Goal: Task Accomplishment & Management: Use online tool/utility

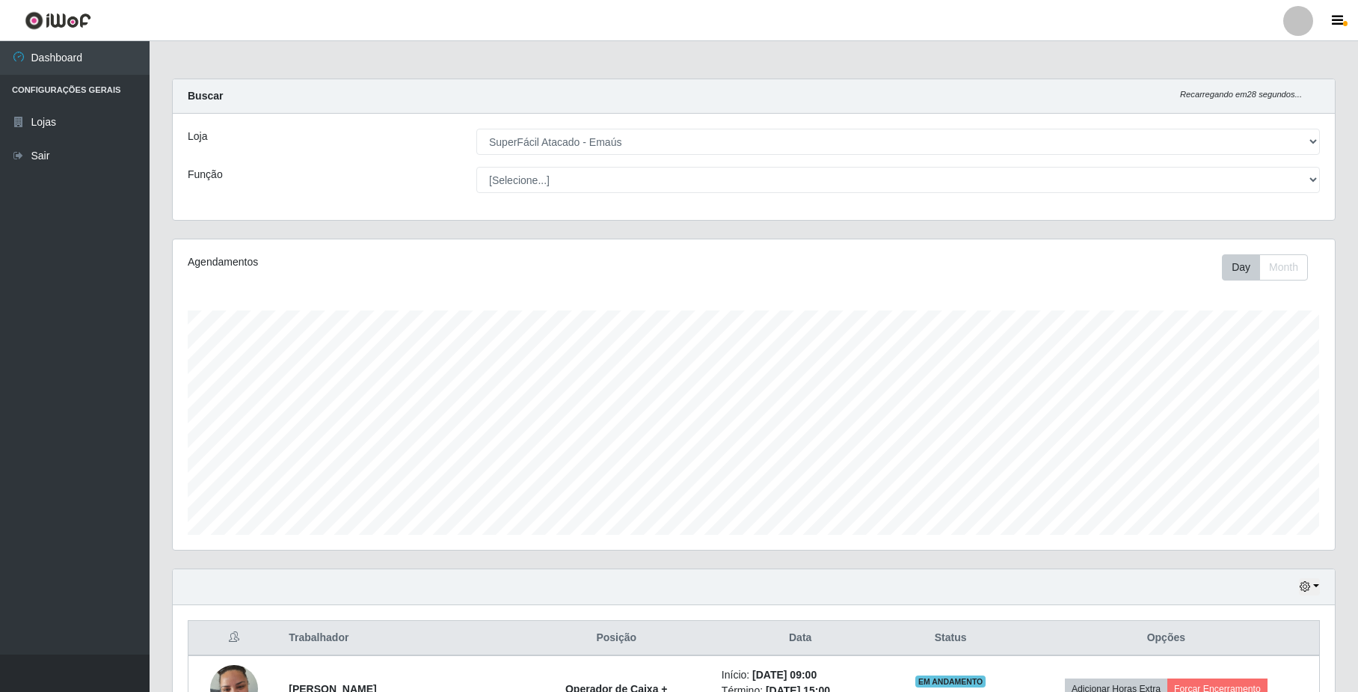
select select "407"
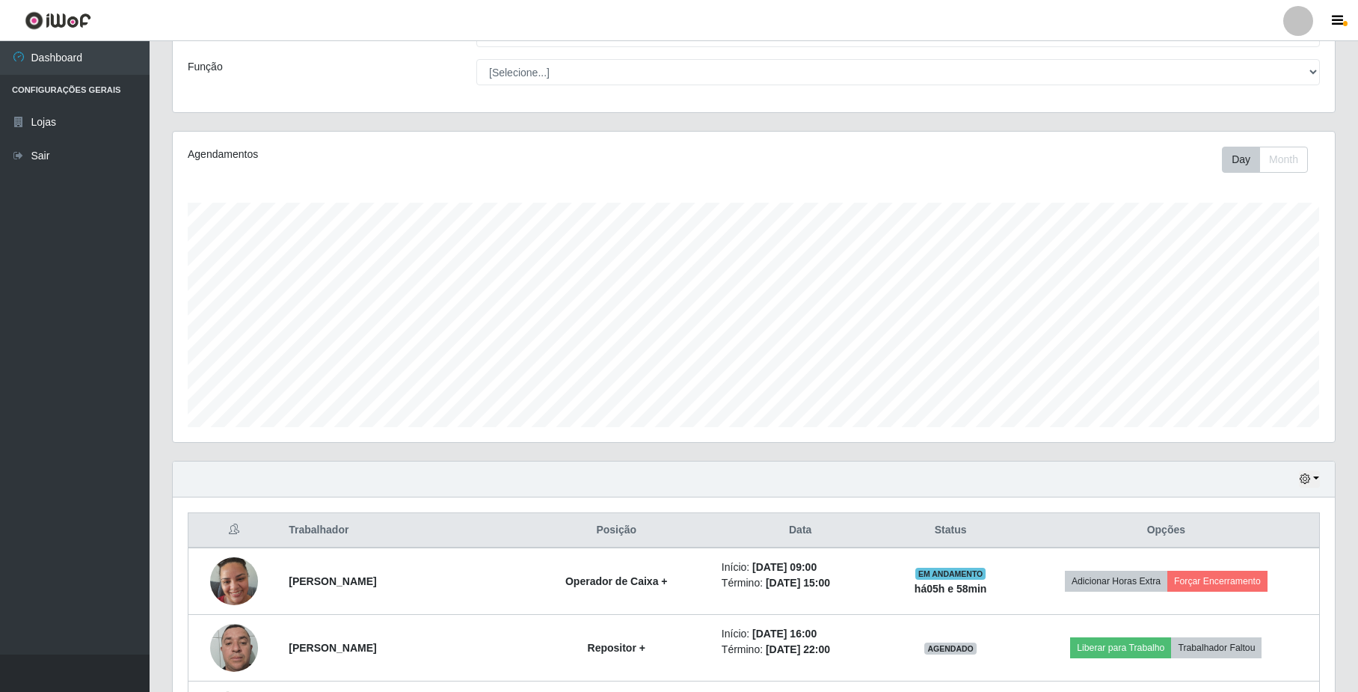
click at [1296, 477] on div "Hoje 1 dia 3 dias 1 Semana Não encerrados" at bounding box center [754, 479] width 1162 height 36
click at [1308, 477] on icon "button" at bounding box center [1304, 478] width 10 height 10
click at [1285, 542] on button "1 dia" at bounding box center [1261, 536] width 118 height 31
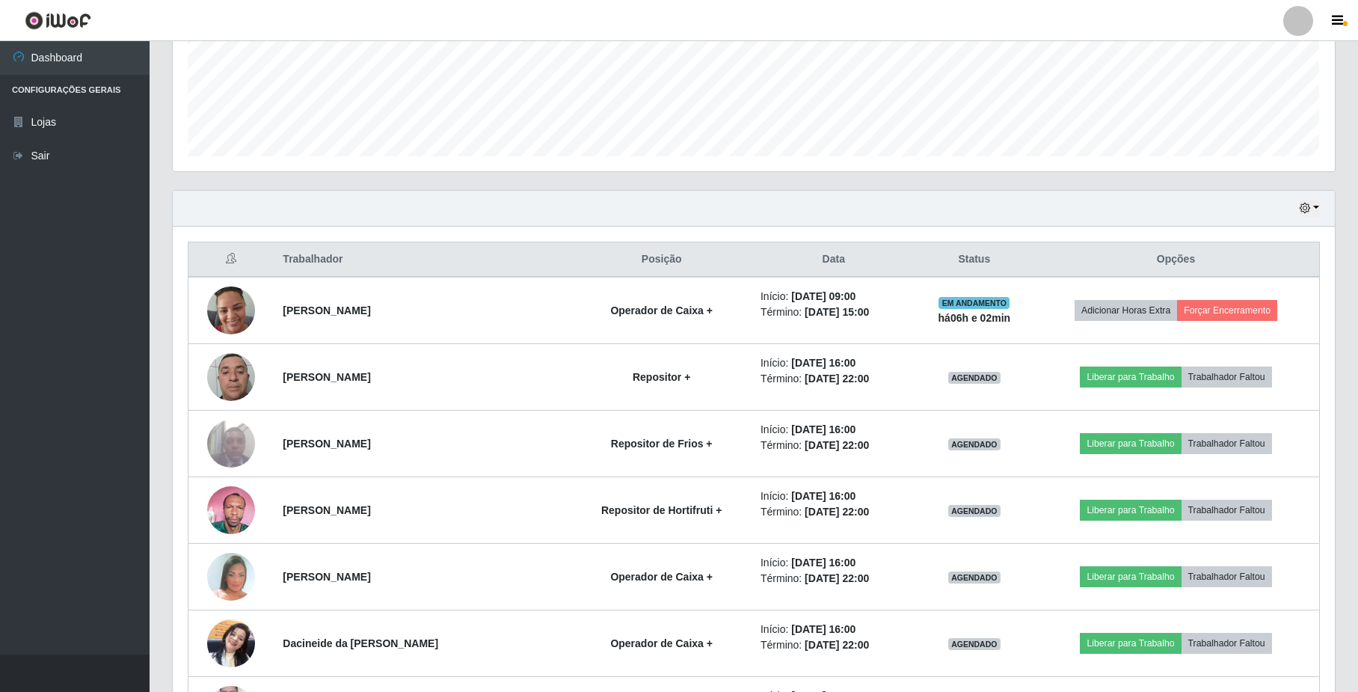
scroll to position [578, 0]
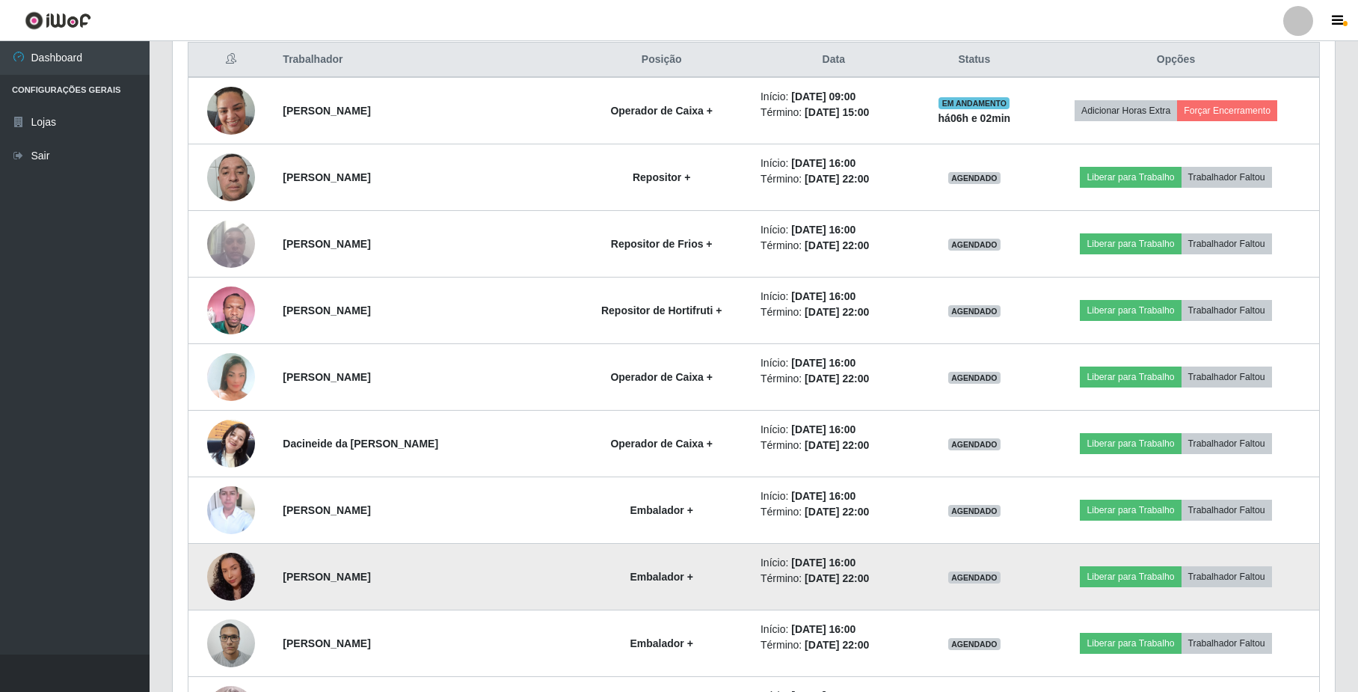
click at [232, 577] on img at bounding box center [231, 576] width 48 height 61
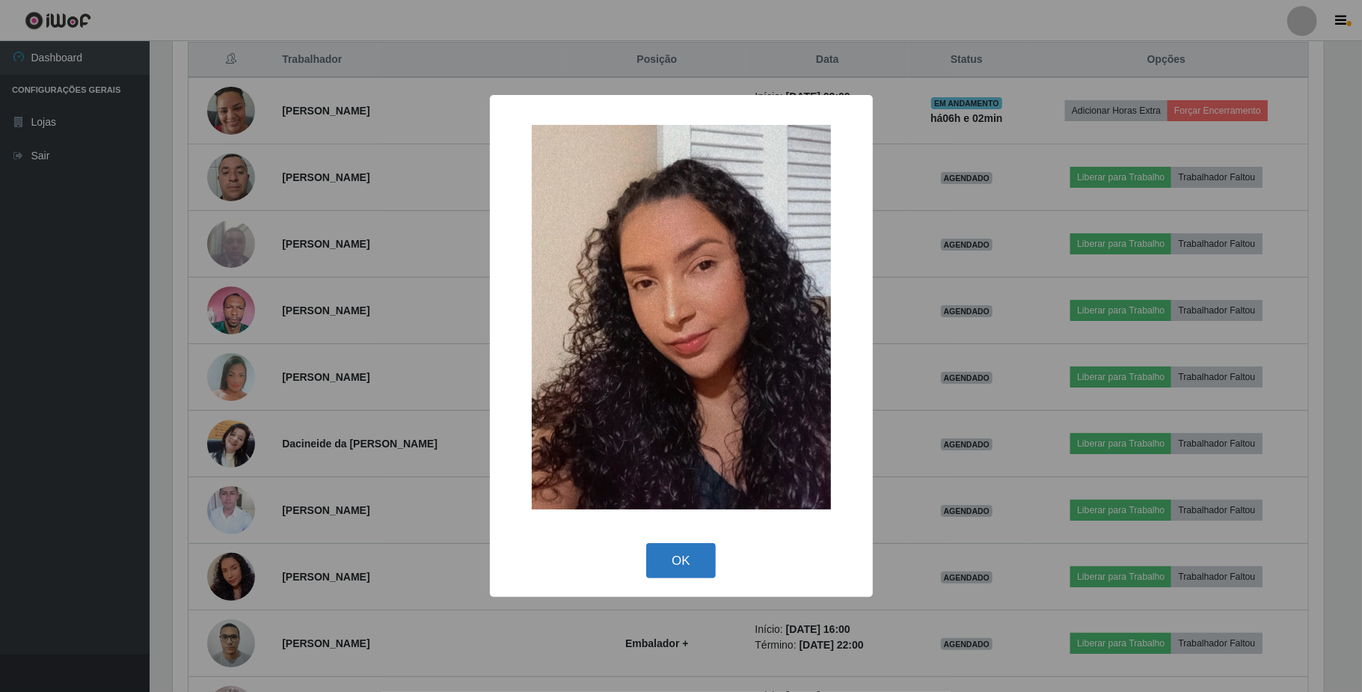
click at [671, 550] on button "OK" at bounding box center [681, 560] width 70 height 35
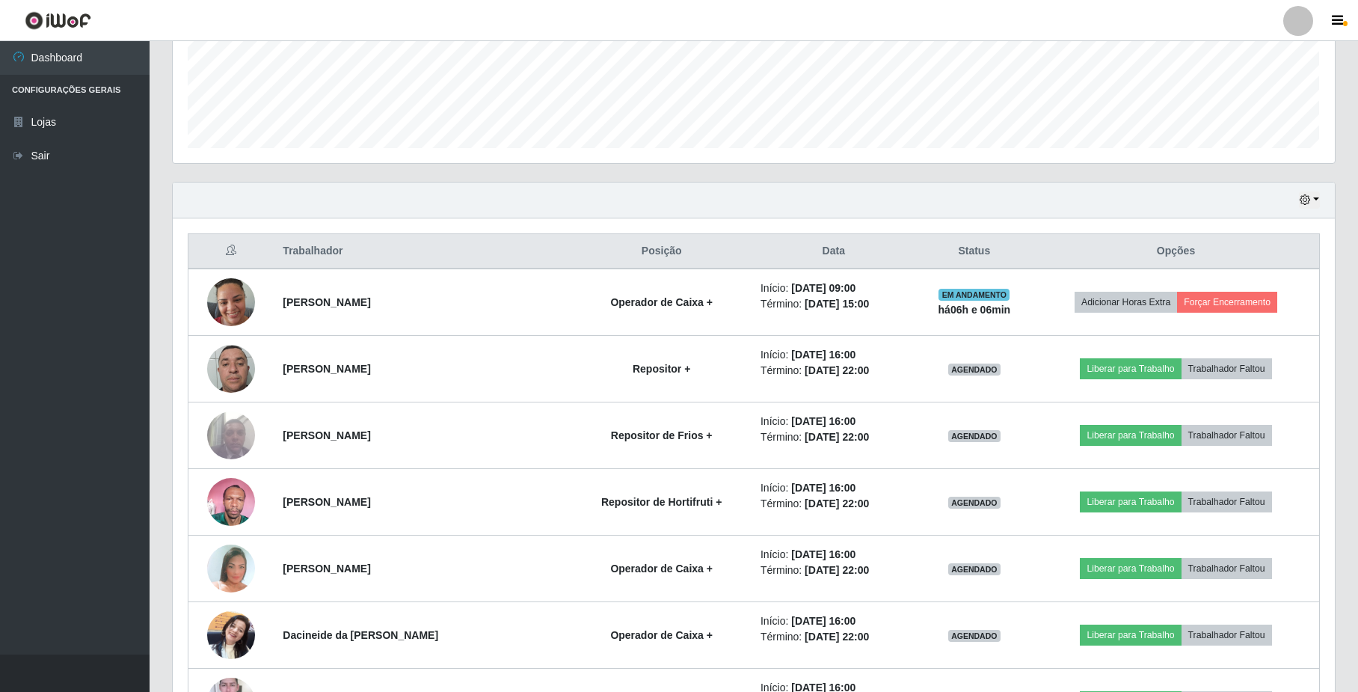
scroll to position [378, 0]
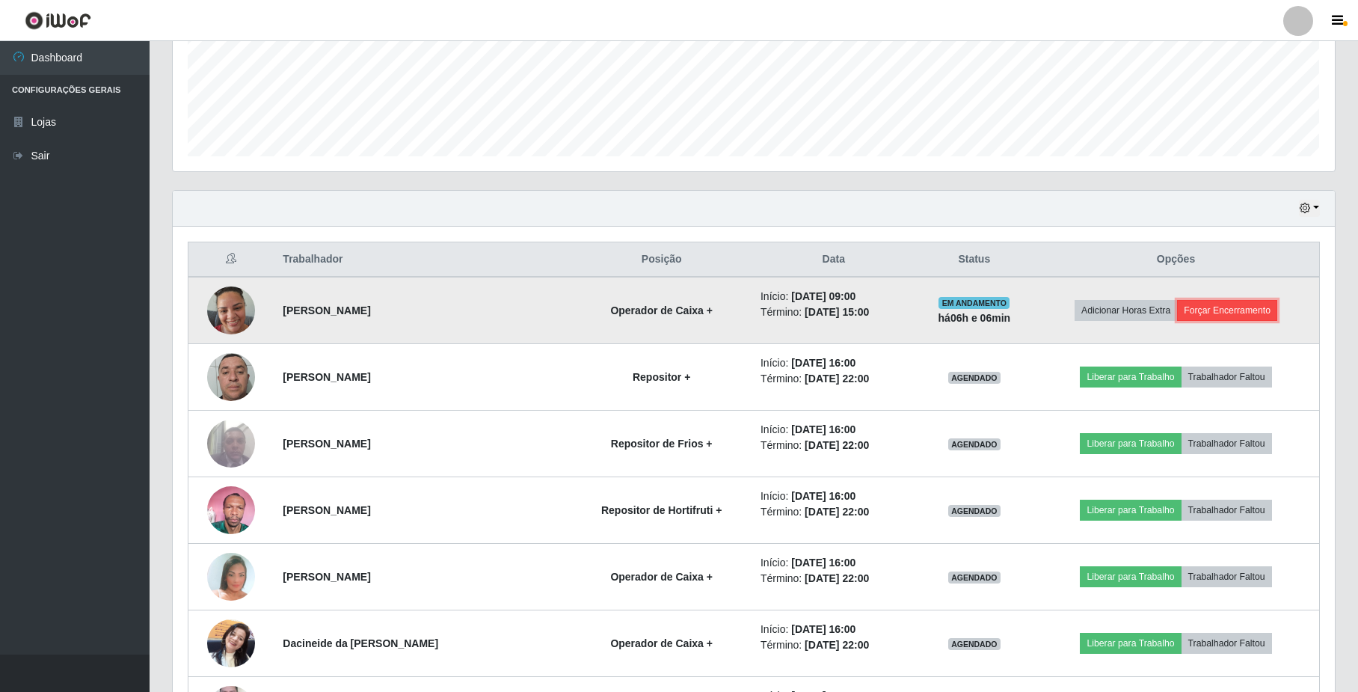
click at [1244, 320] on button "Forçar Encerramento" at bounding box center [1227, 310] width 100 height 21
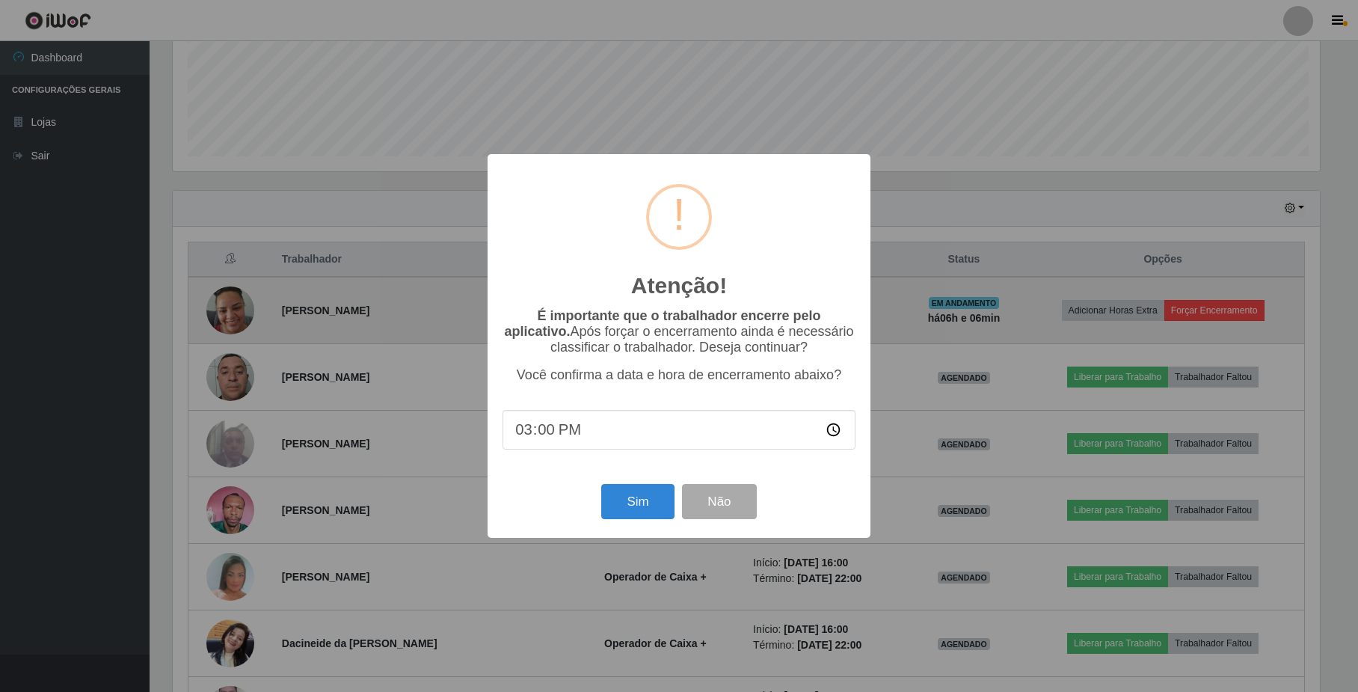
scroll to position [311, 1150]
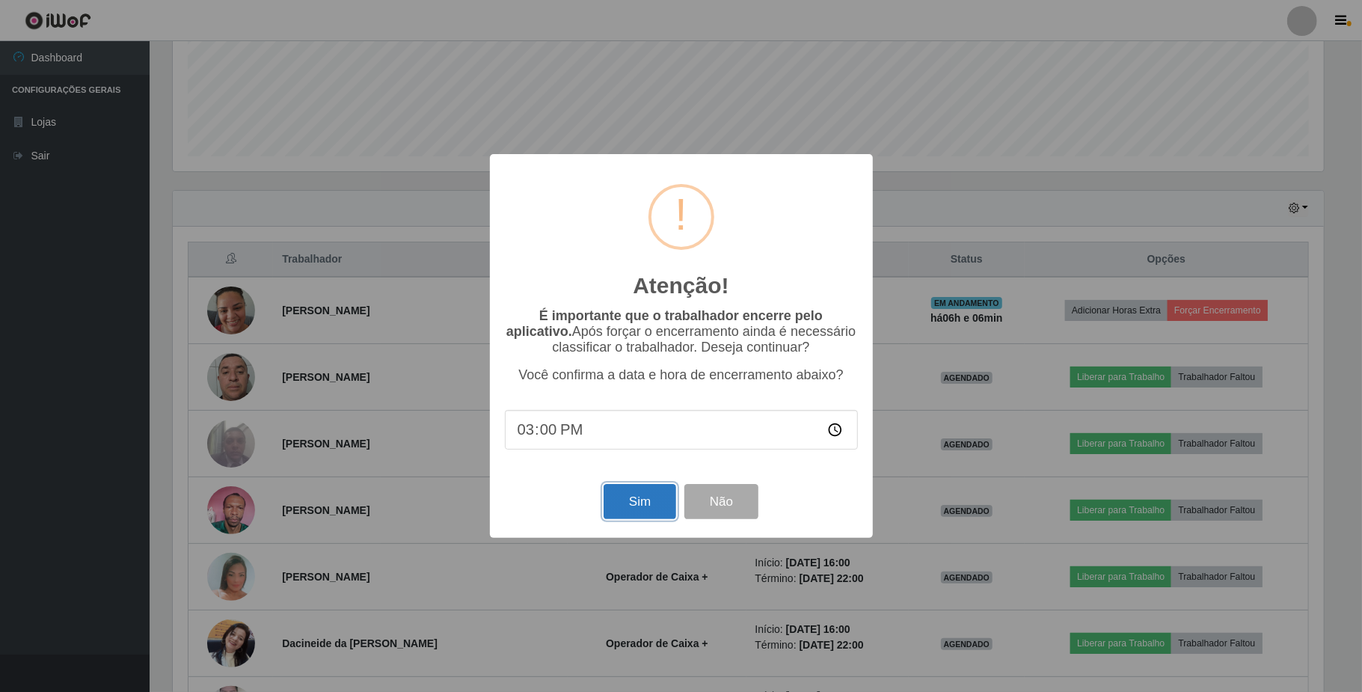
click at [627, 505] on button "Sim" at bounding box center [639, 501] width 73 height 35
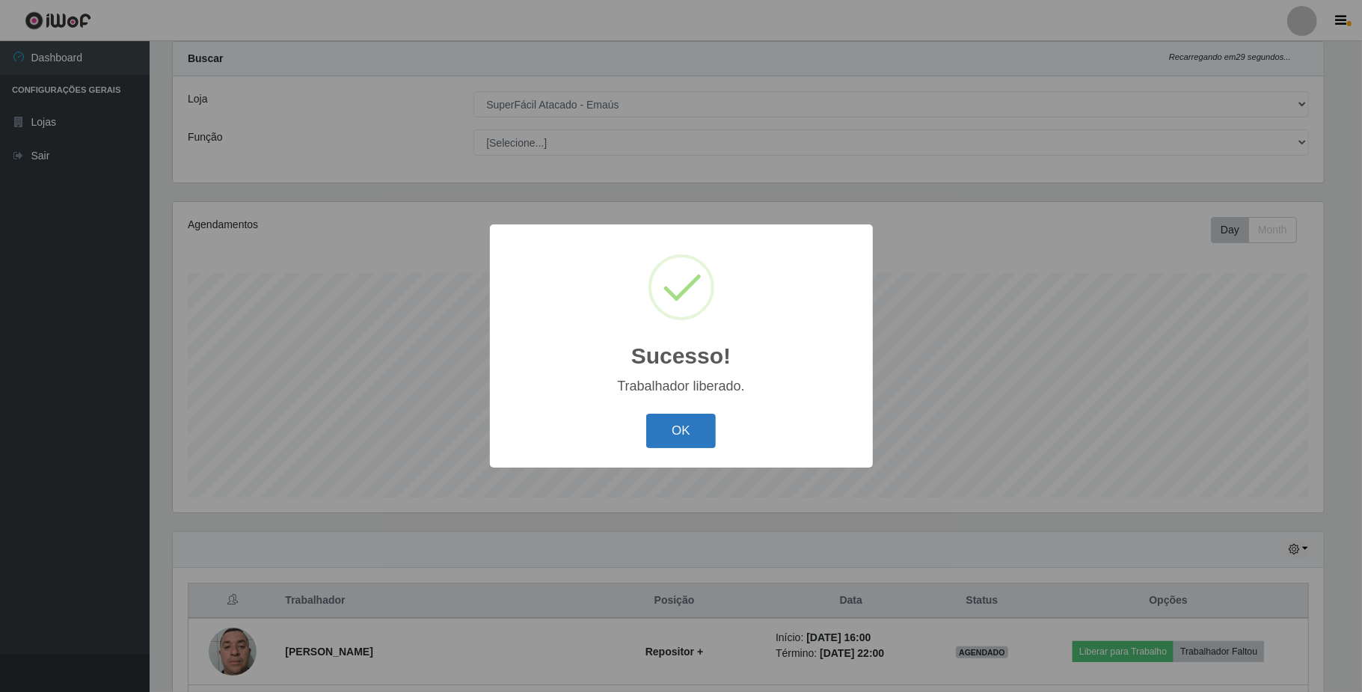
click at [658, 425] on button "OK" at bounding box center [681, 430] width 70 height 35
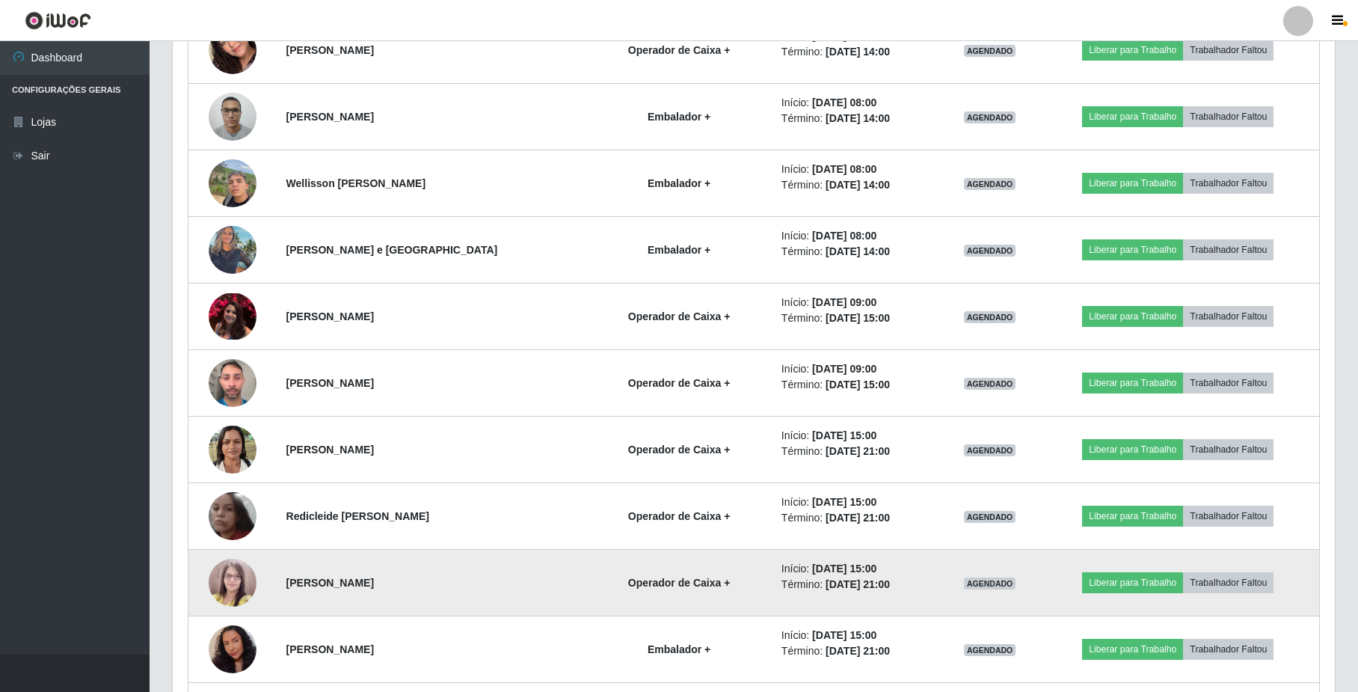
scroll to position [1334, 0]
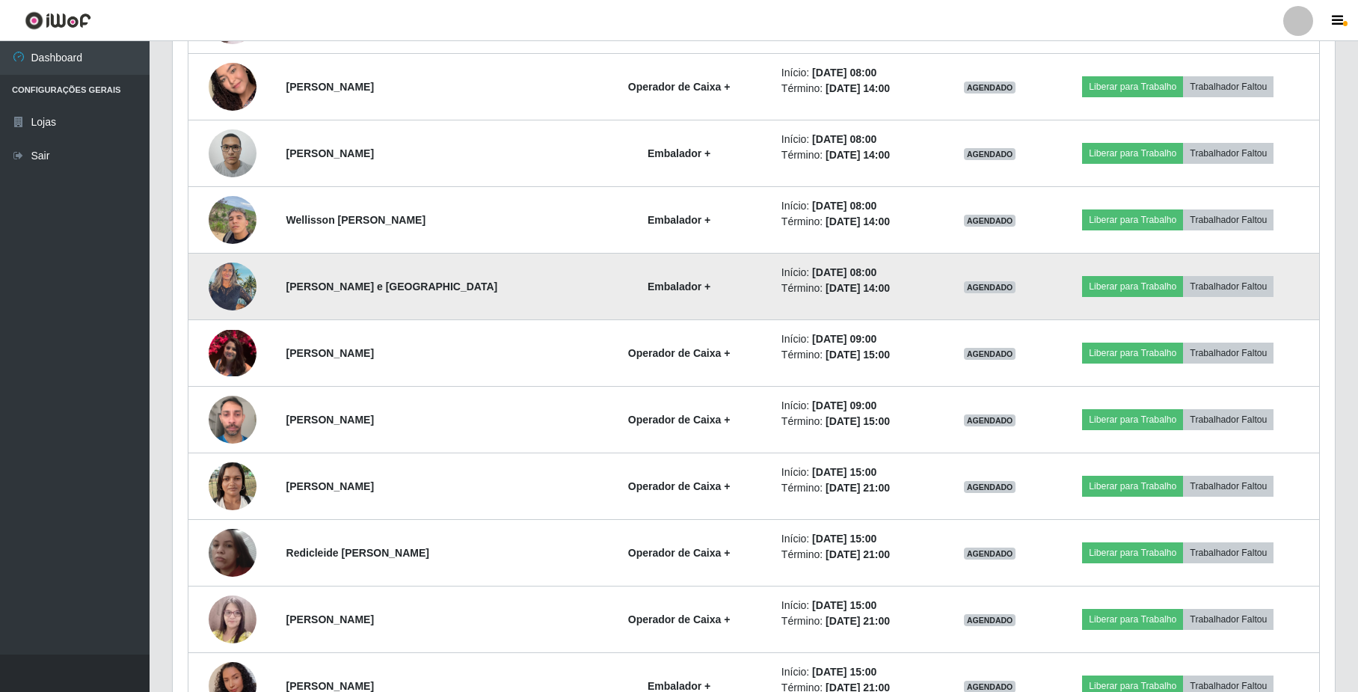
click at [240, 281] on img at bounding box center [233, 286] width 48 height 64
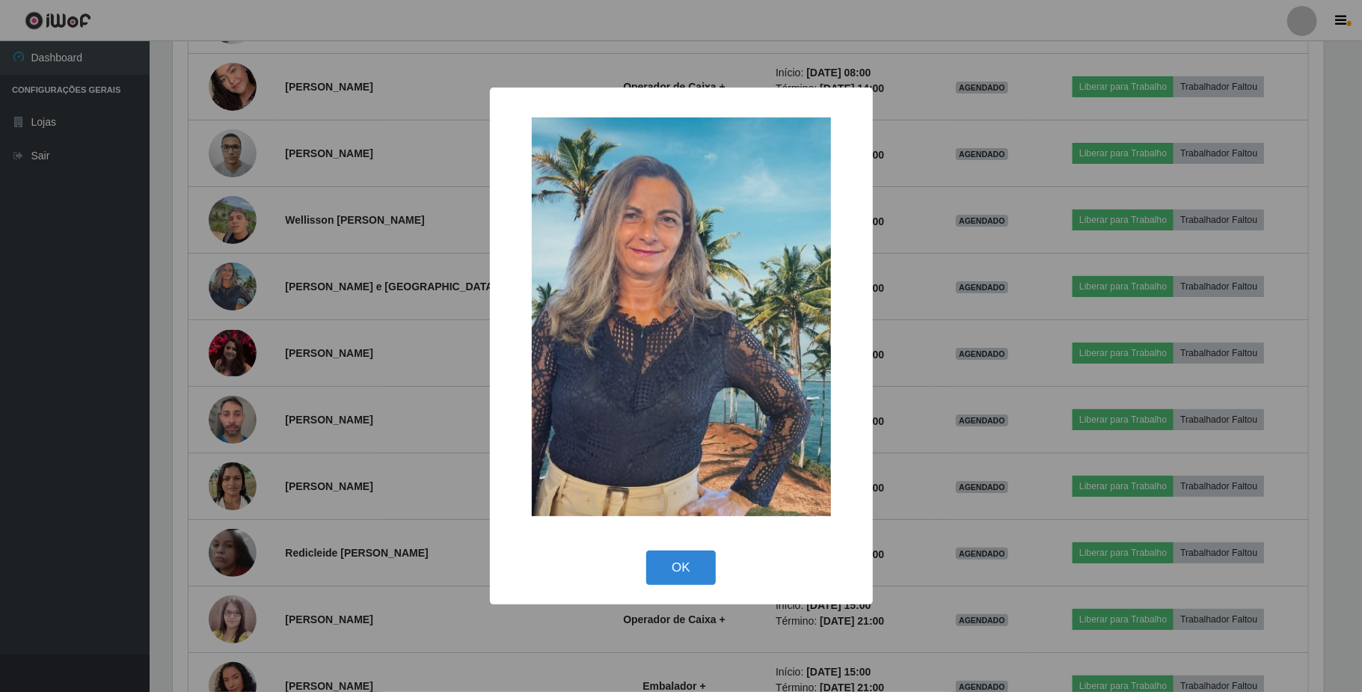
drag, startPoint x: 689, startPoint y: 552, endPoint x: 595, endPoint y: 539, distance: 95.1
click at [686, 550] on button "OK" at bounding box center [681, 567] width 70 height 35
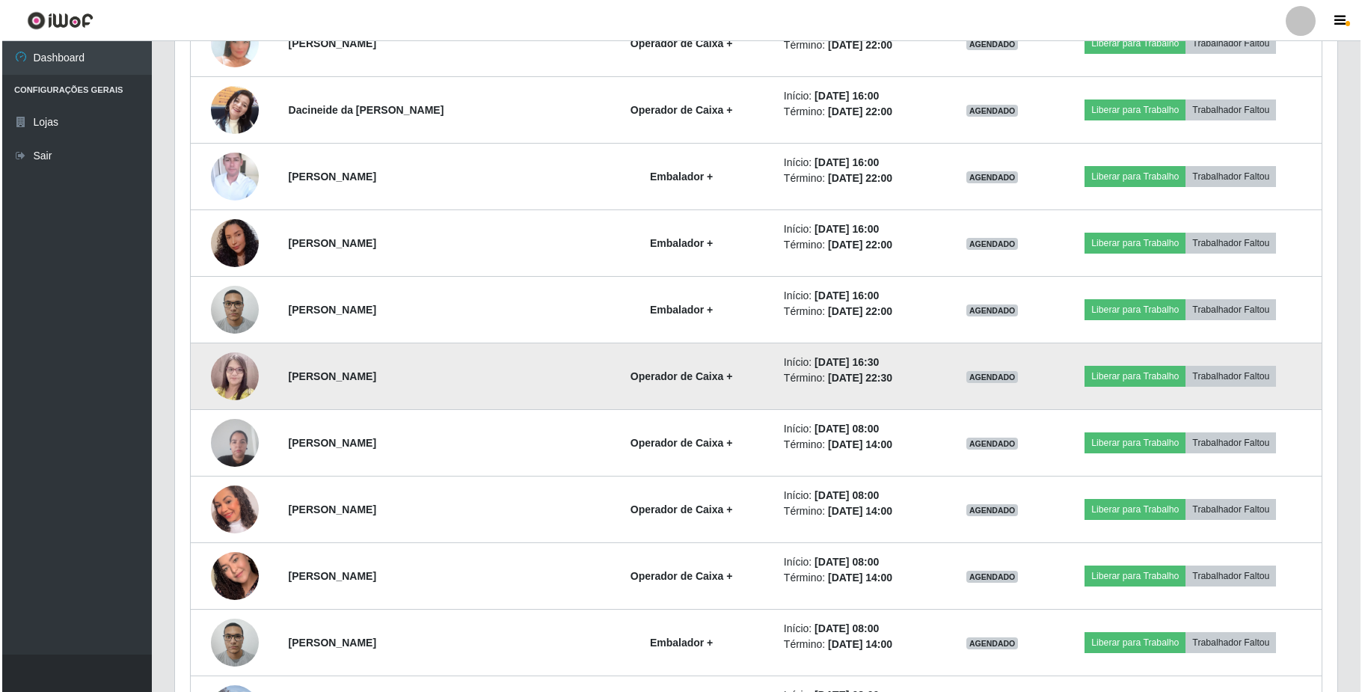
scroll to position [810, 0]
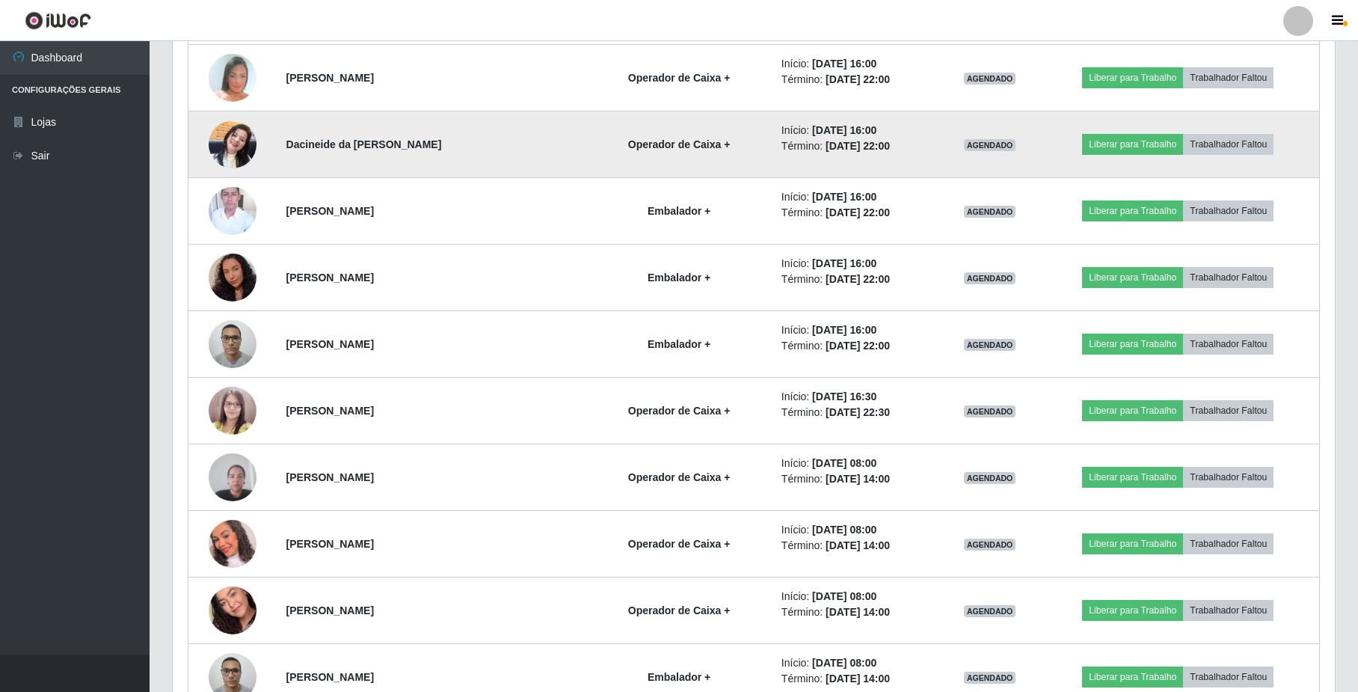
click at [231, 150] on img at bounding box center [233, 144] width 48 height 64
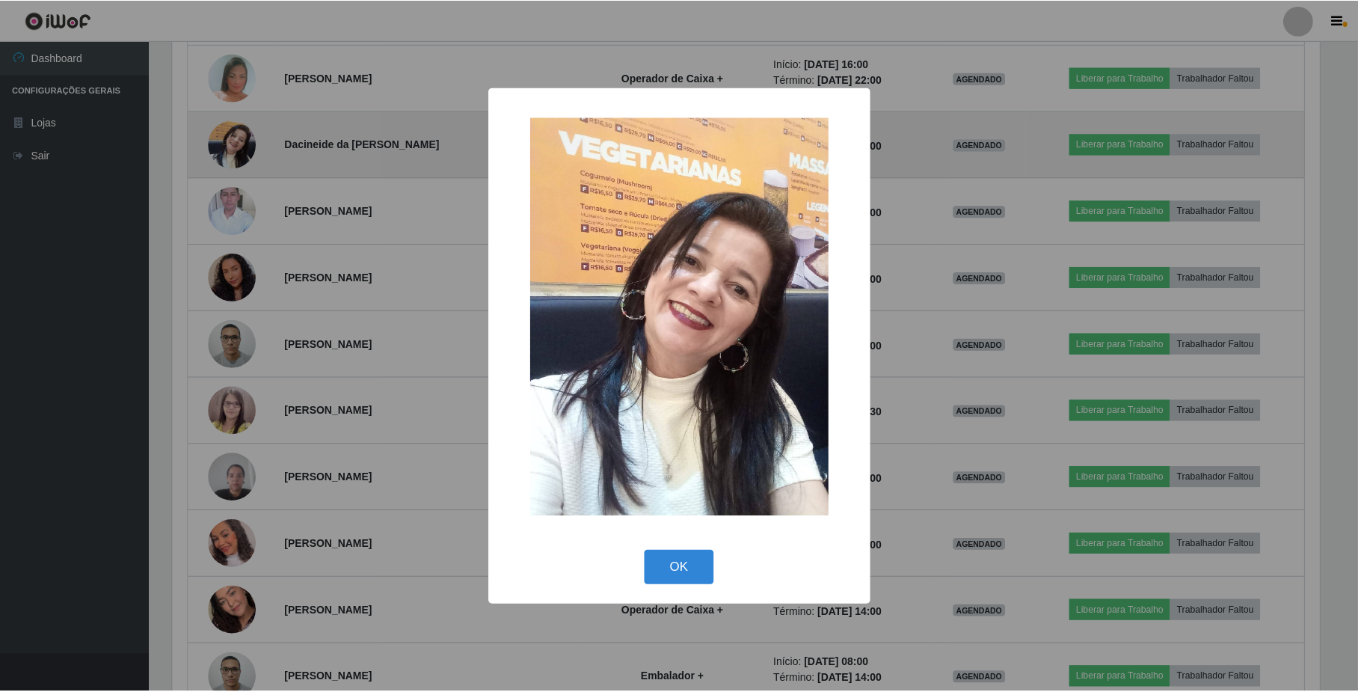
scroll to position [311, 1150]
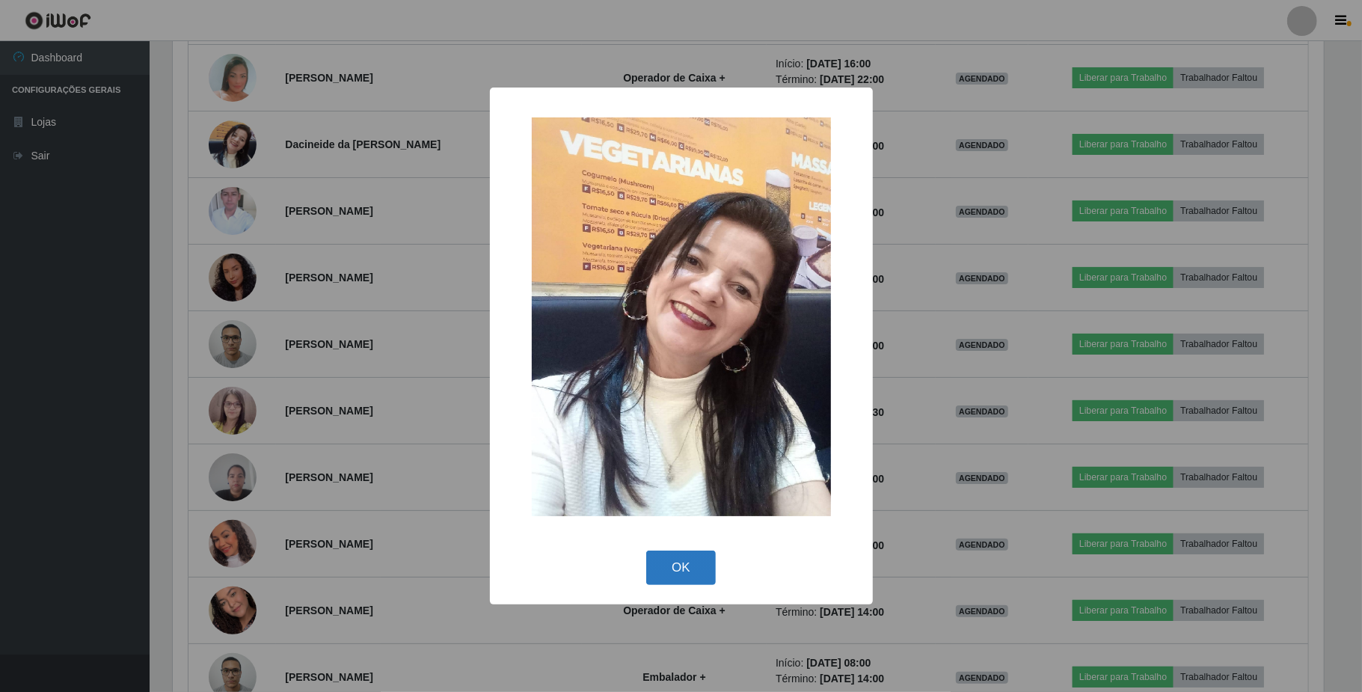
click at [686, 584] on button "OK" at bounding box center [681, 567] width 70 height 35
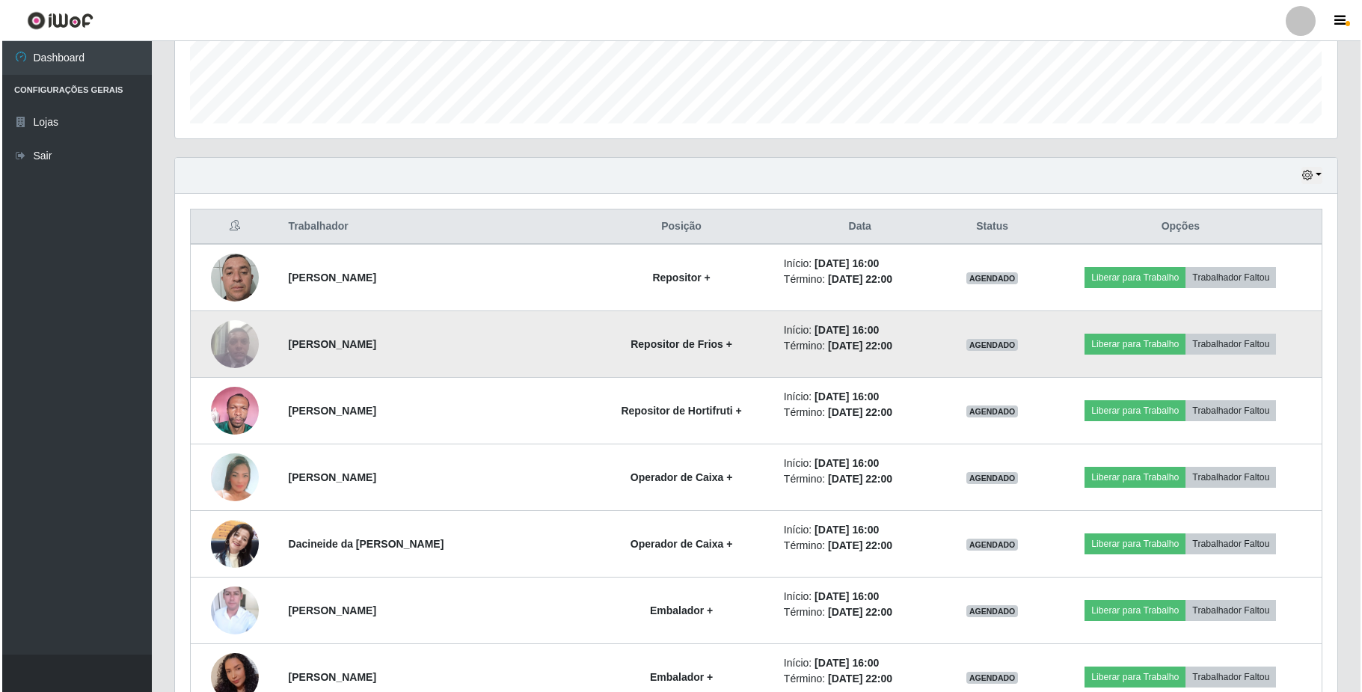
scroll to position [511, 0]
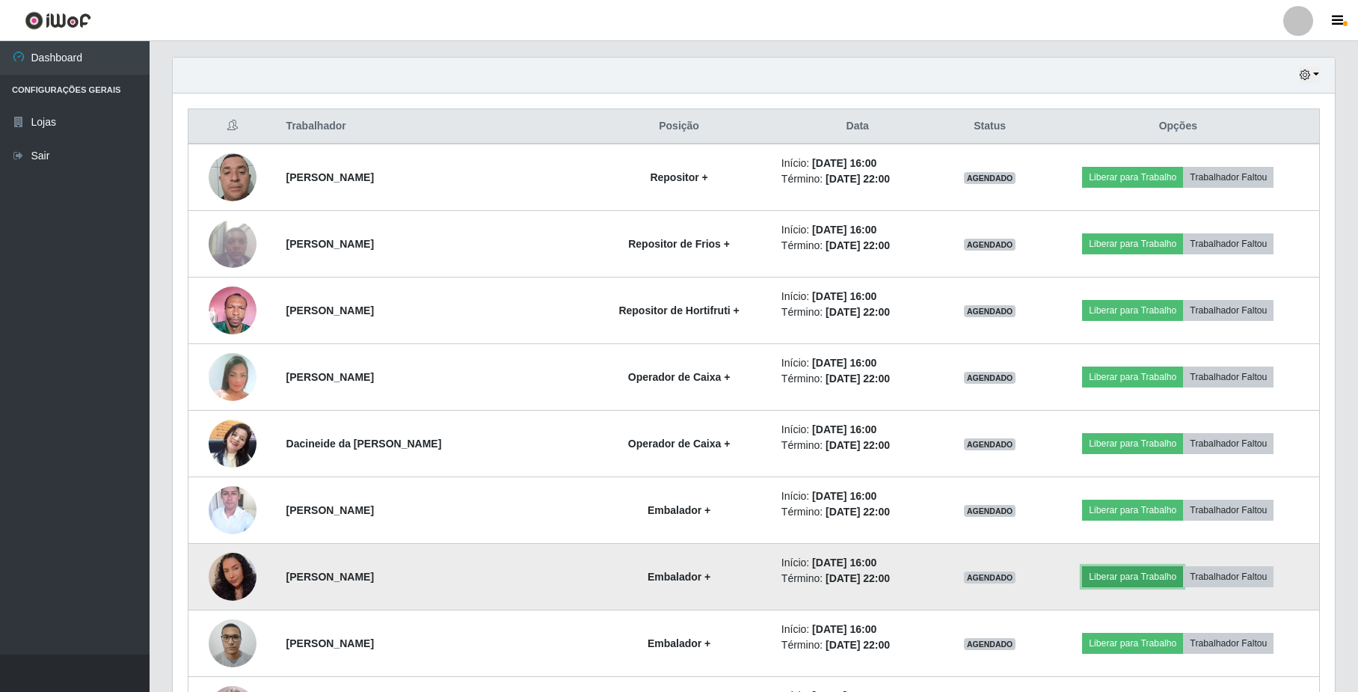
click at [1104, 573] on button "Liberar para Trabalho" at bounding box center [1132, 576] width 101 height 21
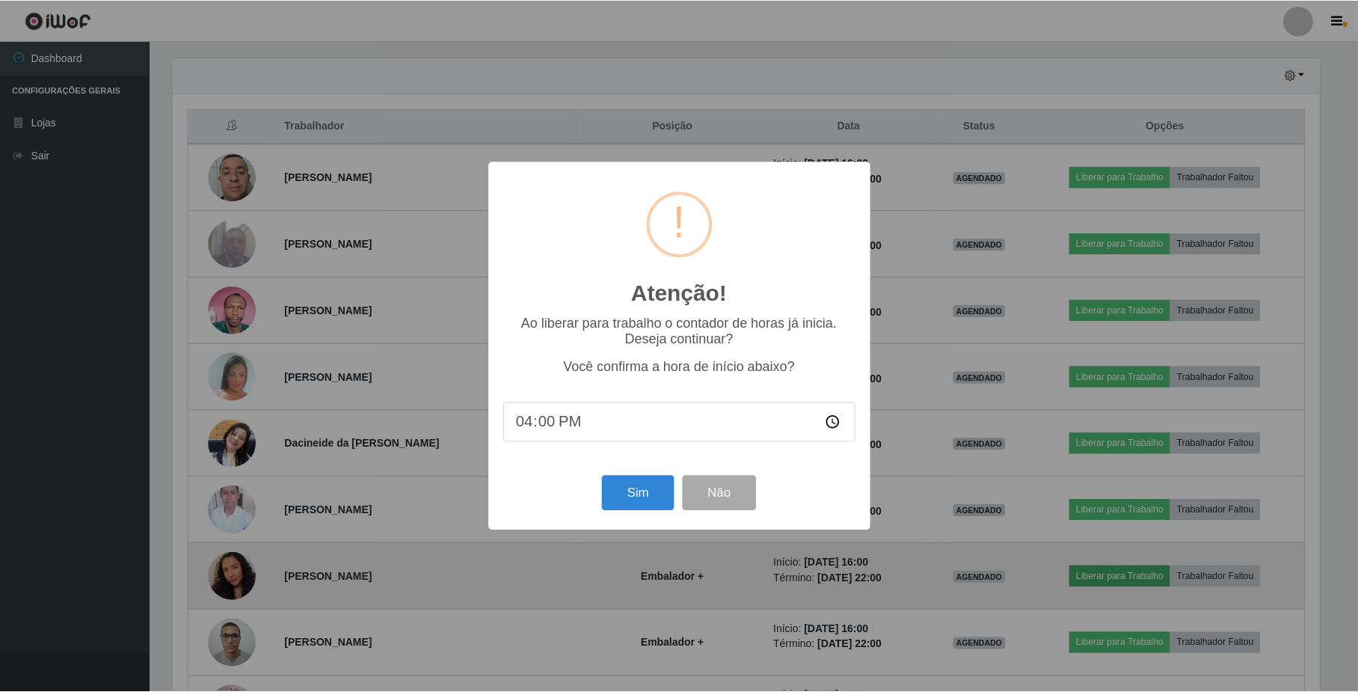
scroll to position [311, 1150]
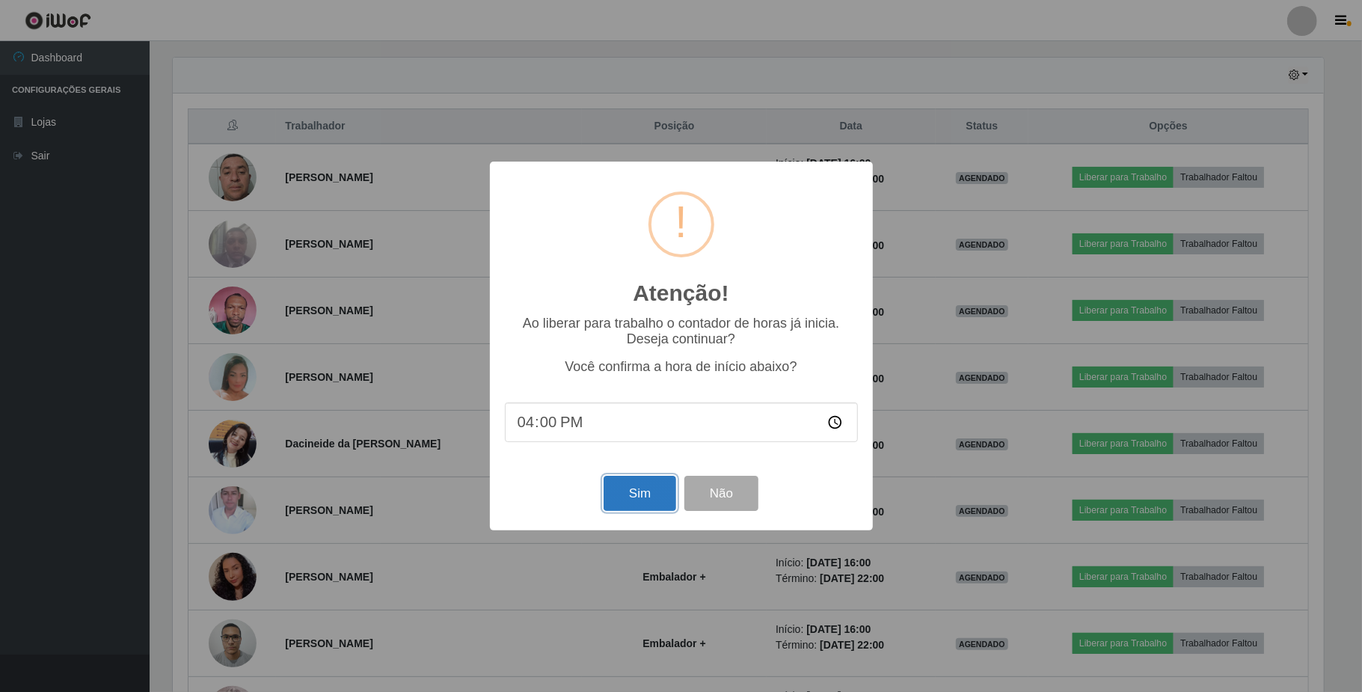
click at [622, 505] on button "Sim" at bounding box center [639, 493] width 73 height 35
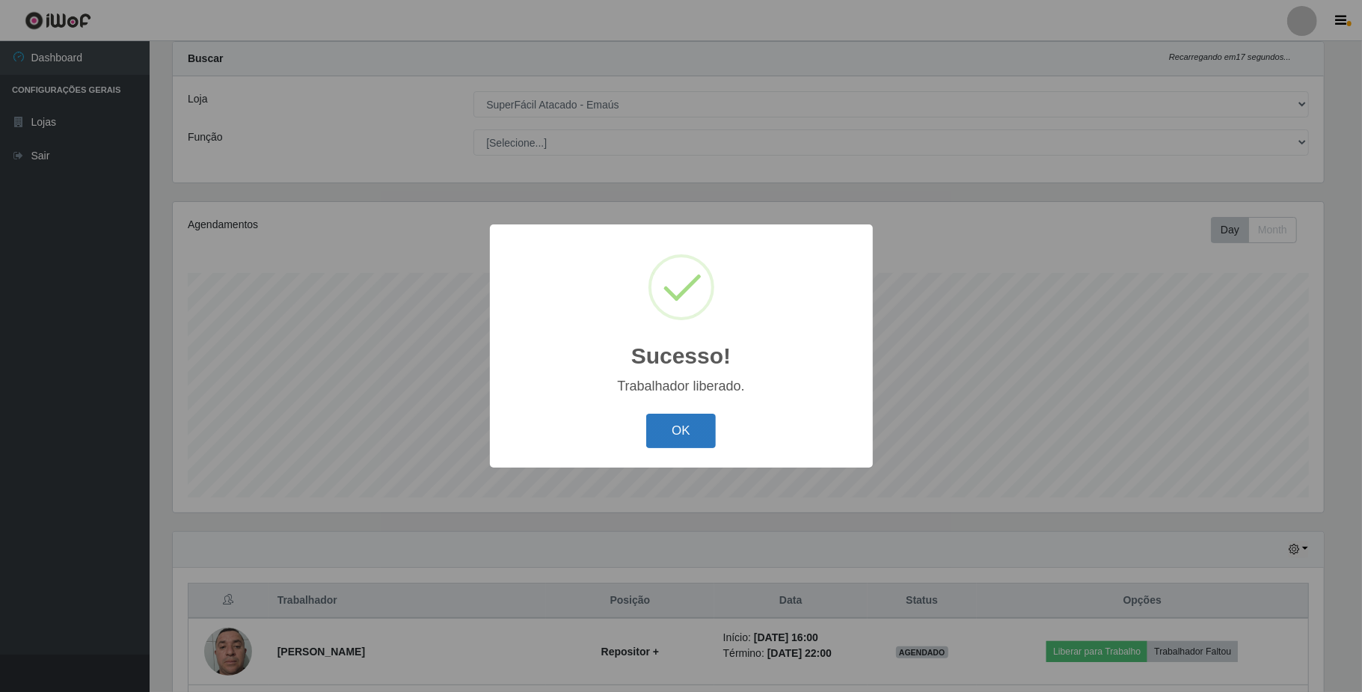
click at [665, 416] on button "OK" at bounding box center [681, 430] width 70 height 35
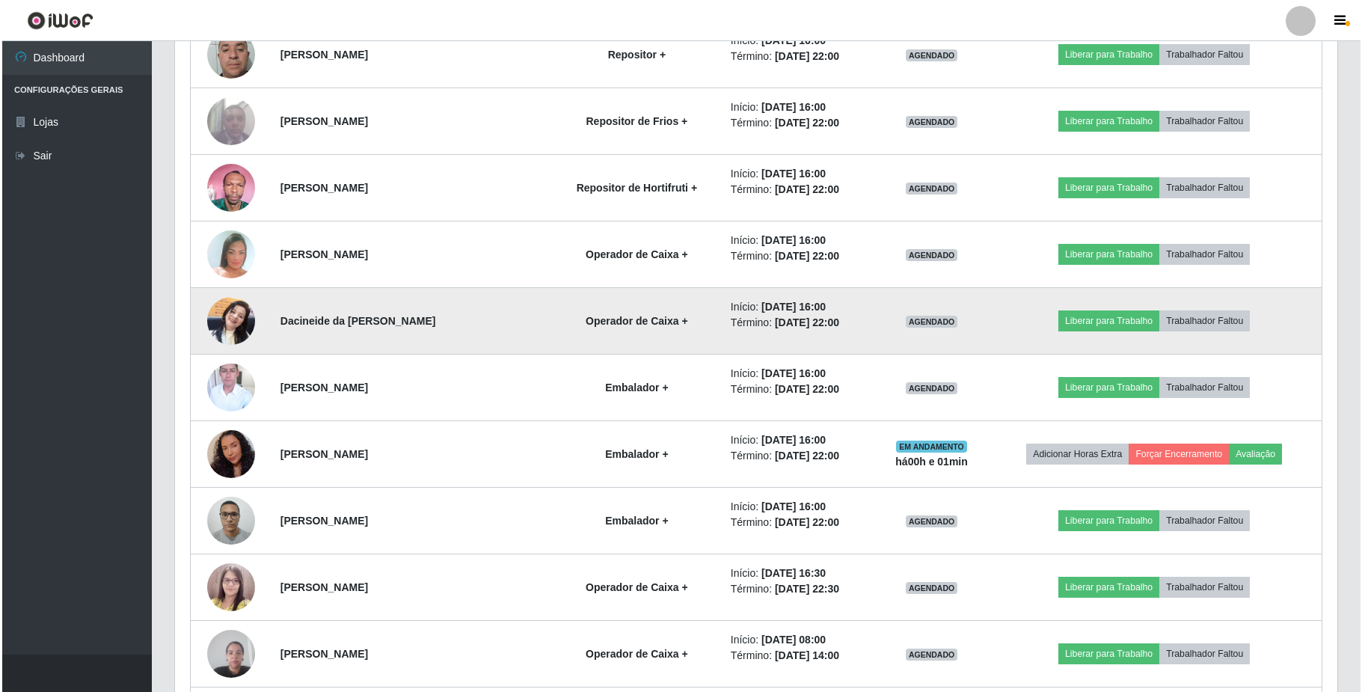
scroll to position [636, 0]
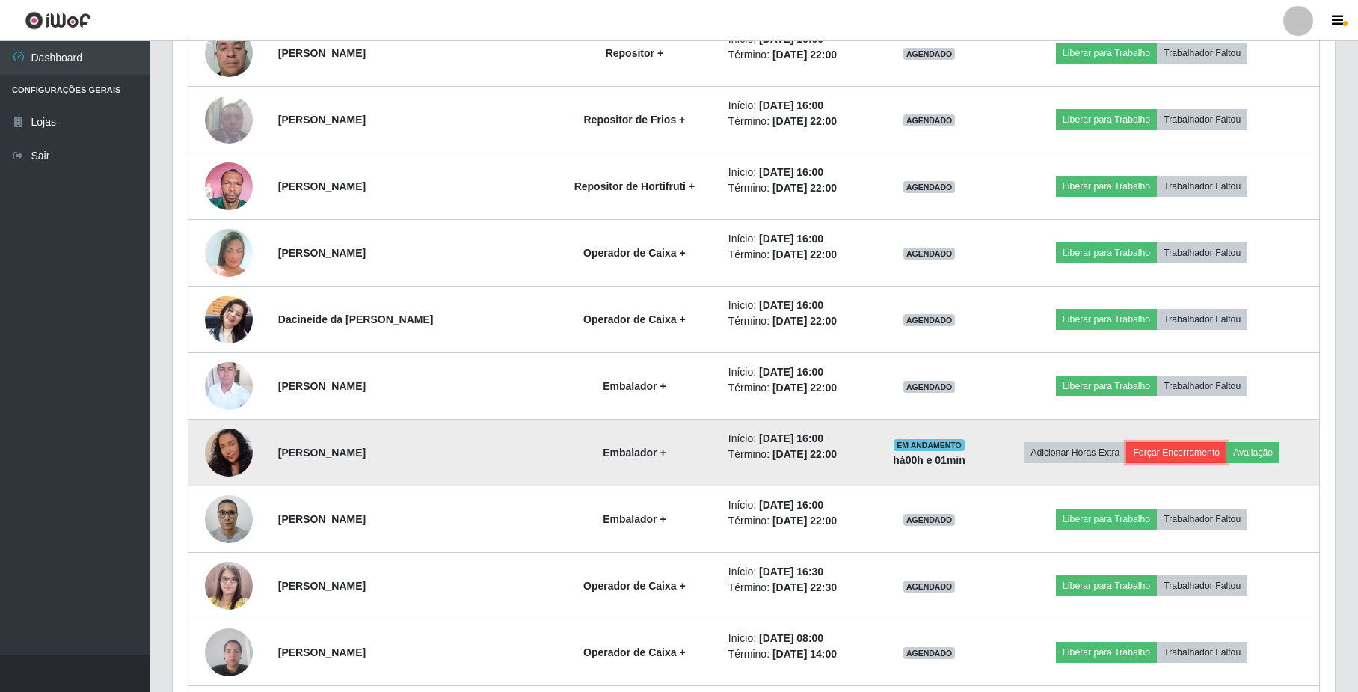
click at [1154, 459] on button "Forçar Encerramento" at bounding box center [1176, 452] width 100 height 21
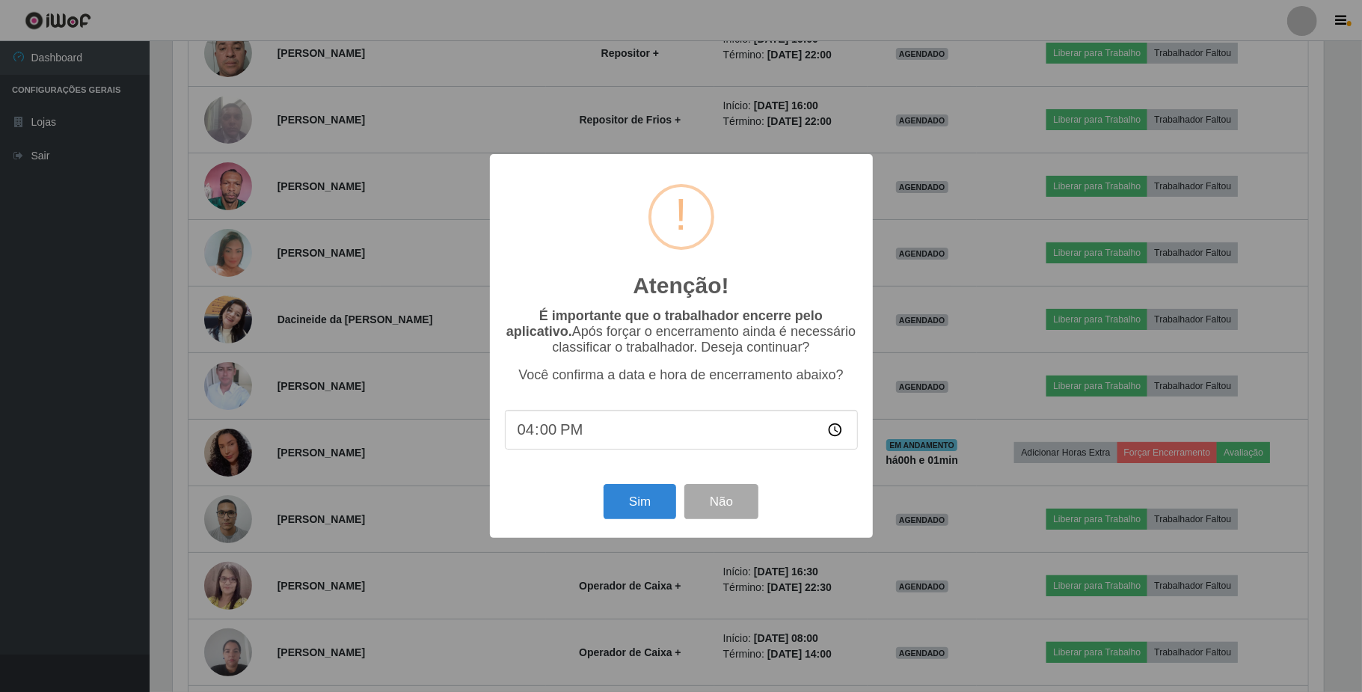
type input "16:01"
click at [643, 515] on button "Sim" at bounding box center [639, 501] width 73 height 35
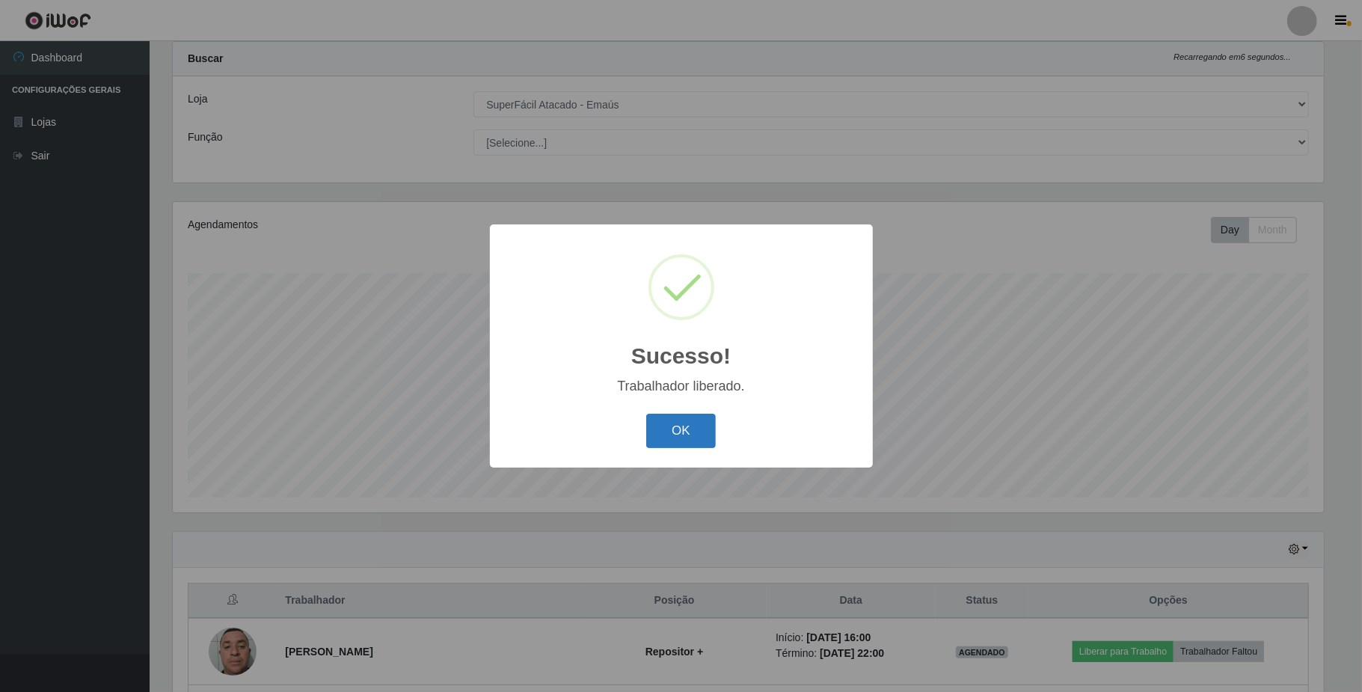
click at [682, 428] on button "OK" at bounding box center [681, 430] width 70 height 35
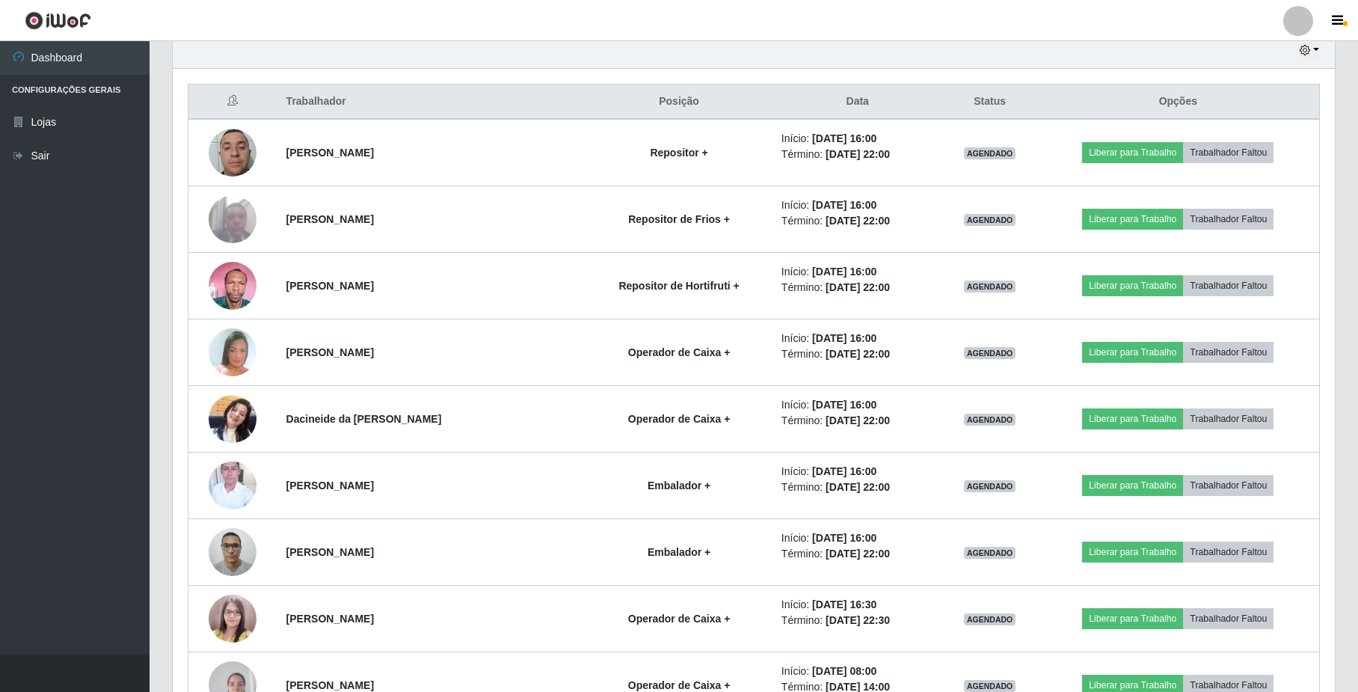
scroll to position [437, 0]
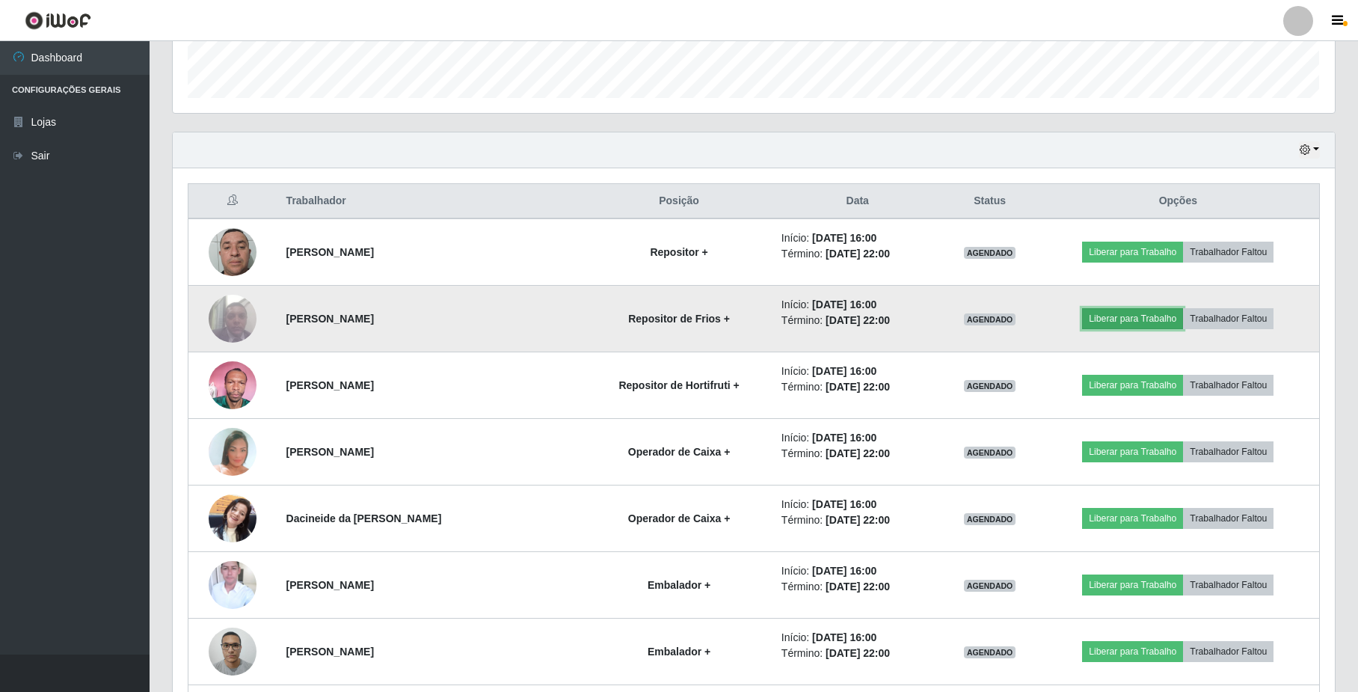
click at [1110, 321] on button "Liberar para Trabalho" at bounding box center [1132, 318] width 101 height 21
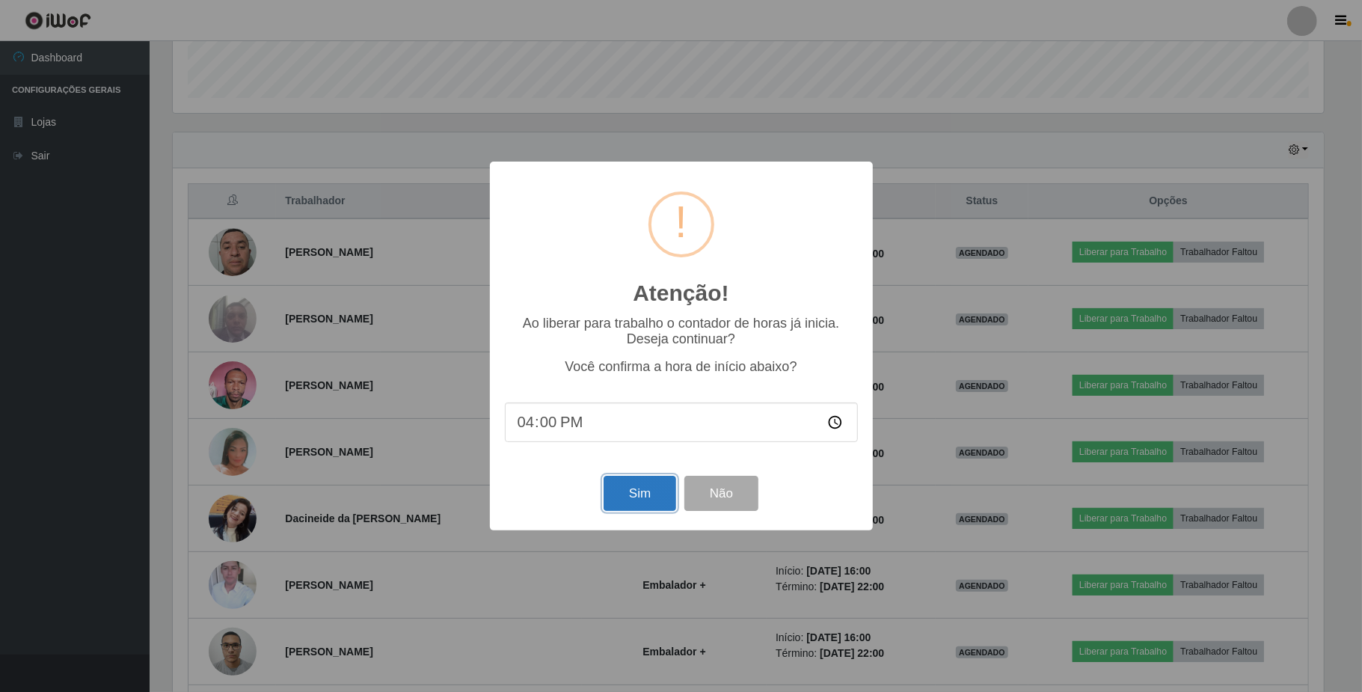
click at [642, 499] on button "Sim" at bounding box center [639, 493] width 73 height 35
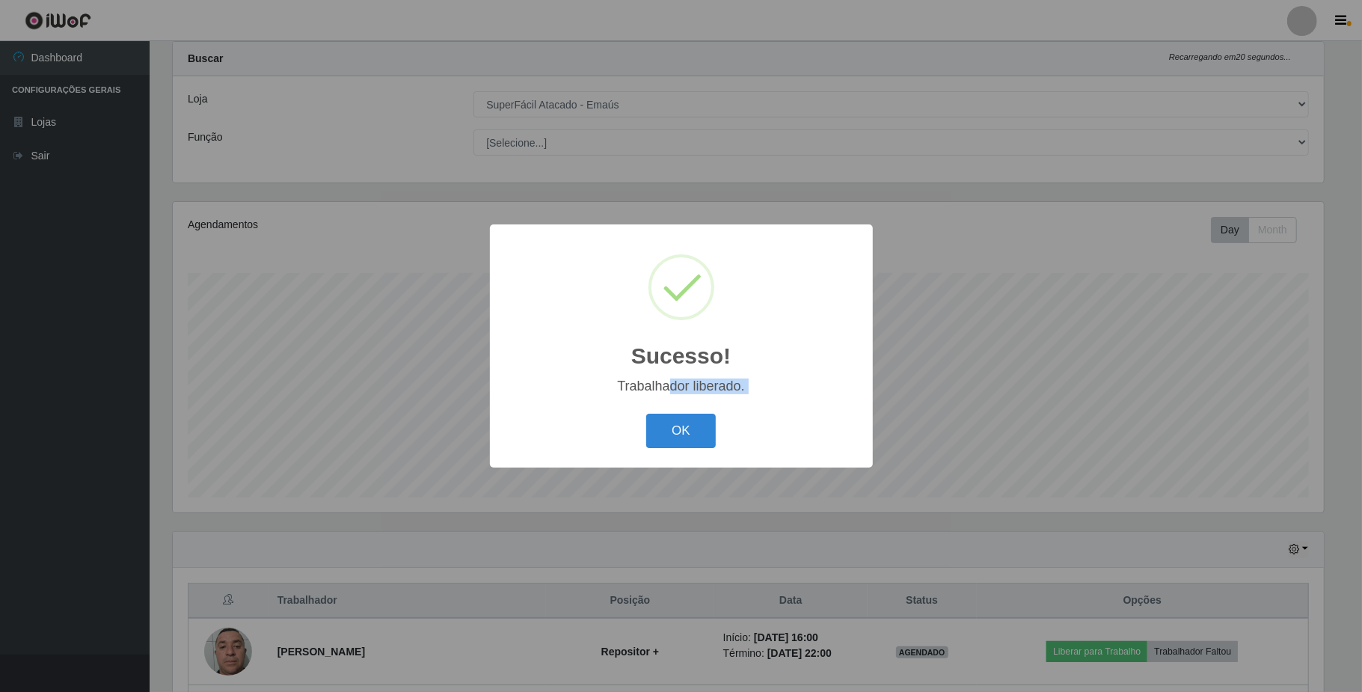
click at [662, 407] on div "Sucesso! × Trabalhador liberado. OK Cancel" at bounding box center [681, 345] width 383 height 242
click at [658, 426] on button "OK" at bounding box center [681, 430] width 70 height 35
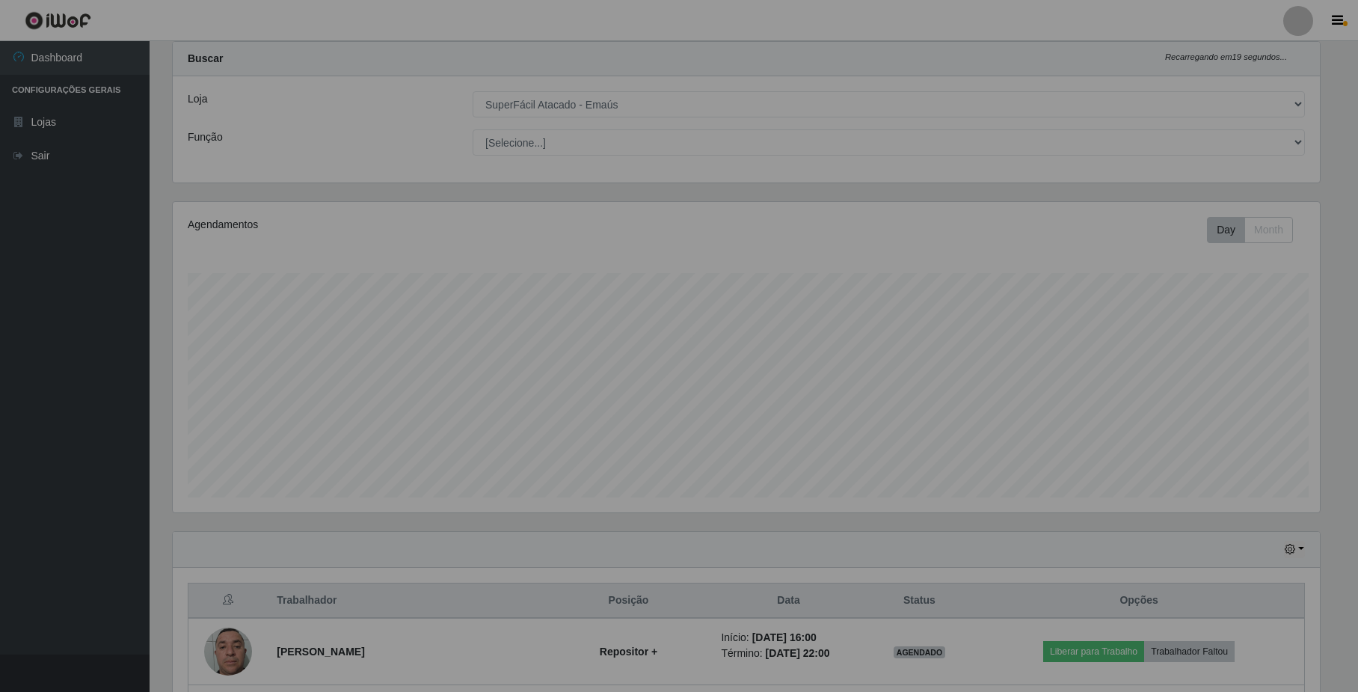
scroll to position [0, 0]
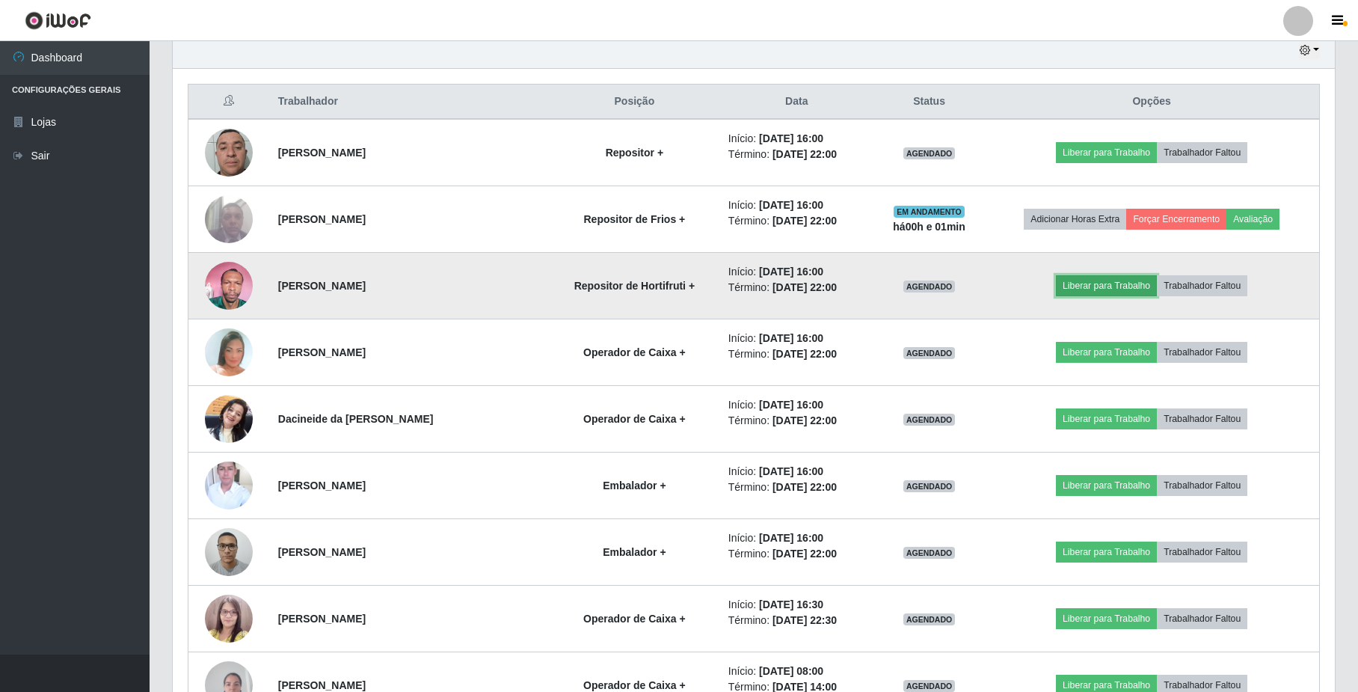
click at [1084, 286] on button "Liberar para Trabalho" at bounding box center [1106, 285] width 101 height 21
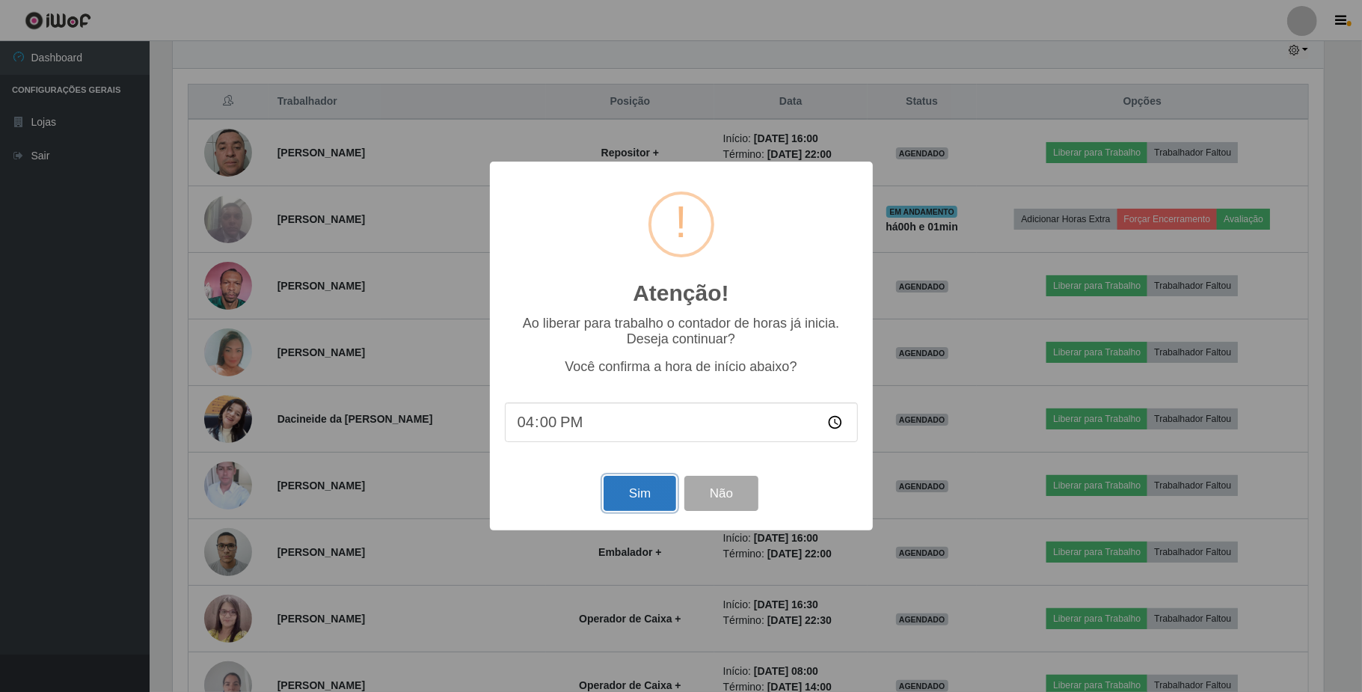
click at [652, 486] on button "Sim" at bounding box center [639, 493] width 73 height 35
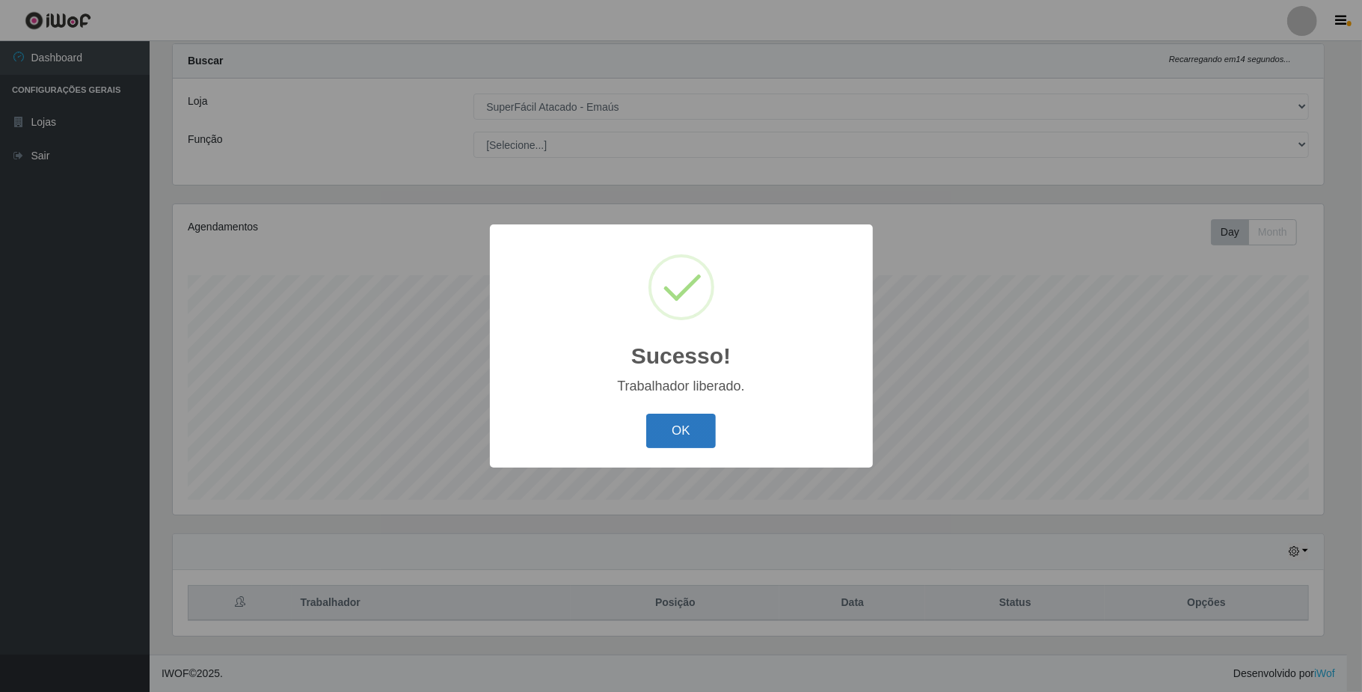
click at [686, 425] on button "OK" at bounding box center [681, 430] width 70 height 35
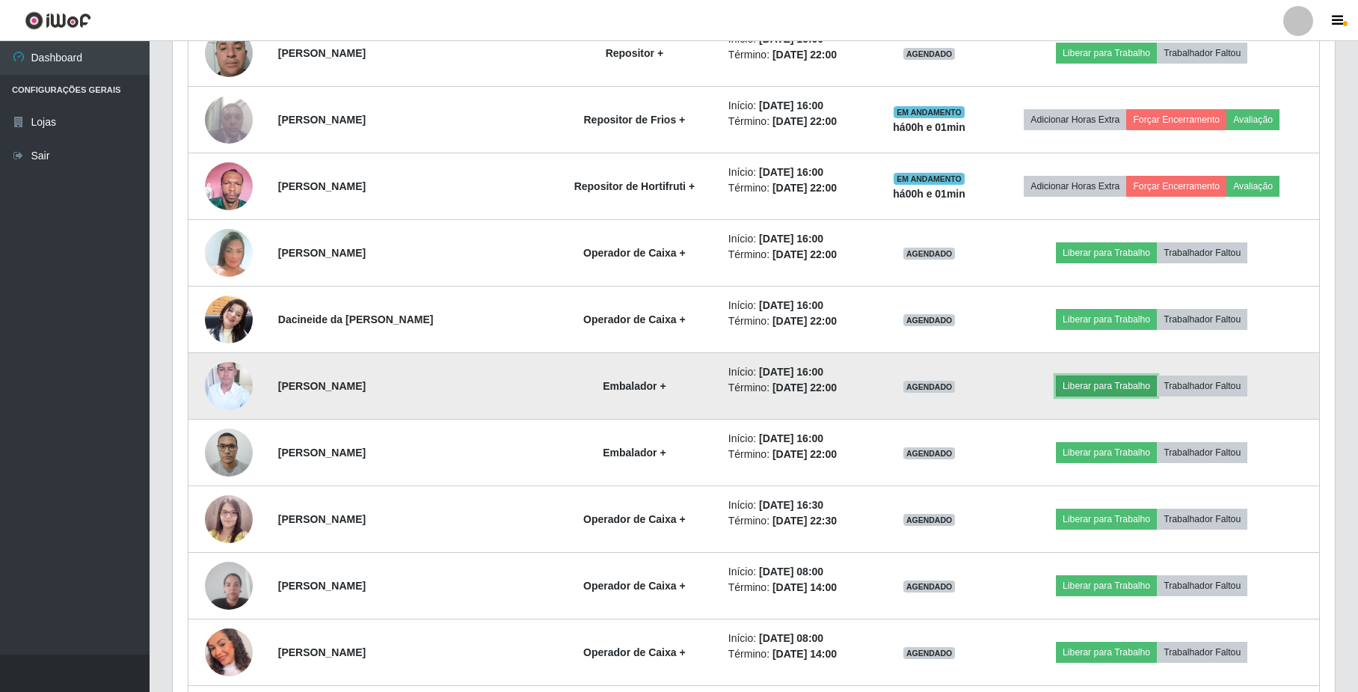
click at [1126, 396] on button "Liberar para Trabalho" at bounding box center [1106, 385] width 101 height 21
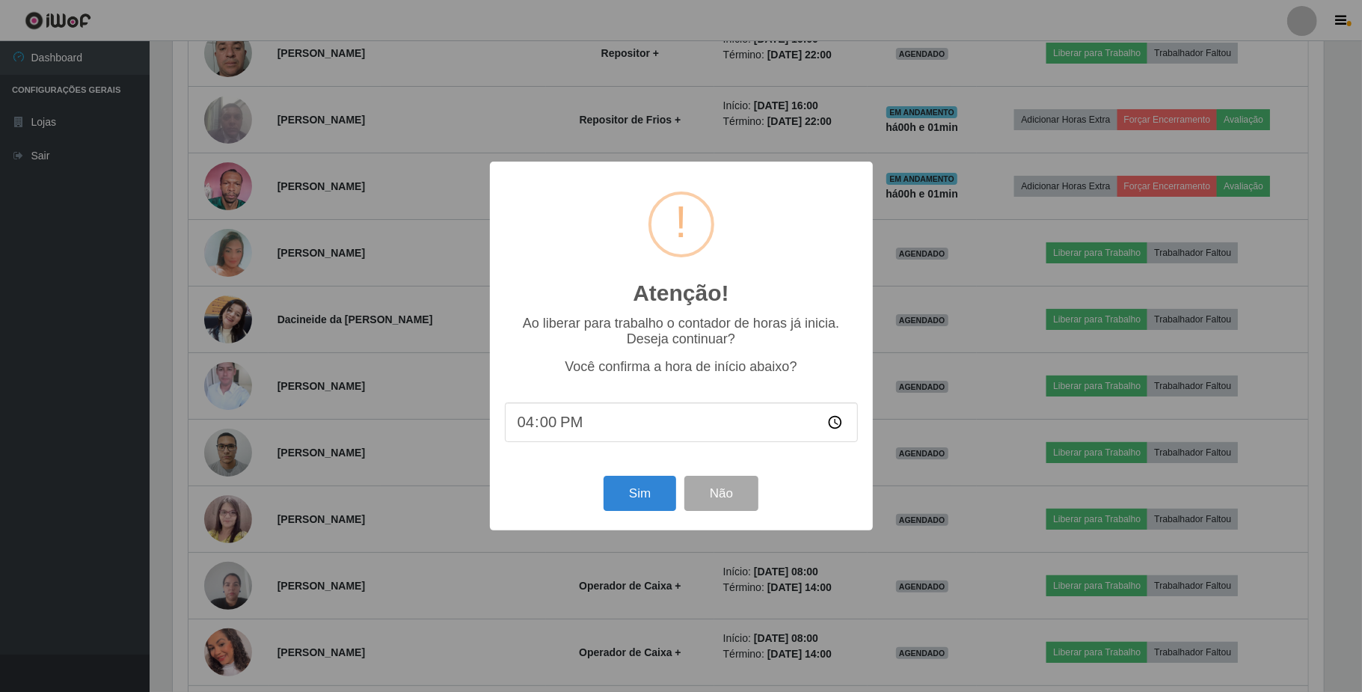
click at [583, 513] on div "Sim Não" at bounding box center [681, 493] width 353 height 43
click at [656, 514] on div "Sim Não" at bounding box center [681, 493] width 353 height 43
click at [653, 485] on button "Sim" at bounding box center [639, 493] width 73 height 35
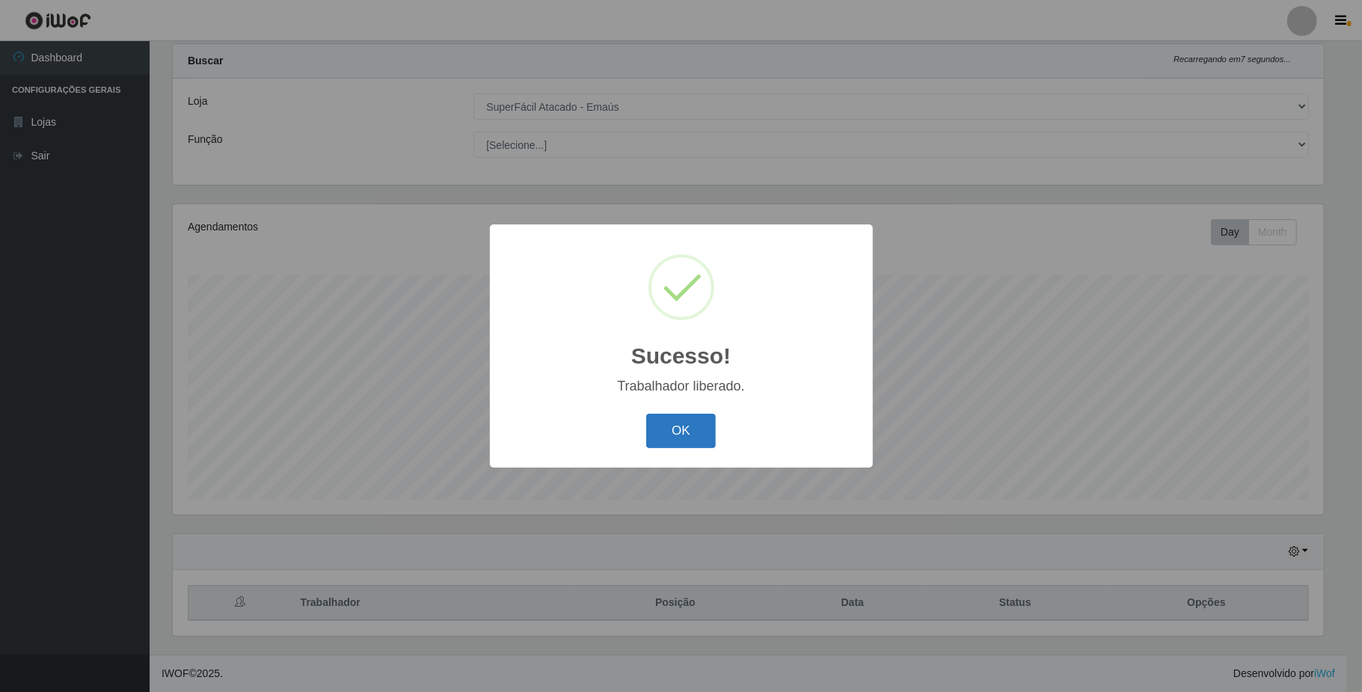
click at [691, 434] on button "OK" at bounding box center [681, 430] width 70 height 35
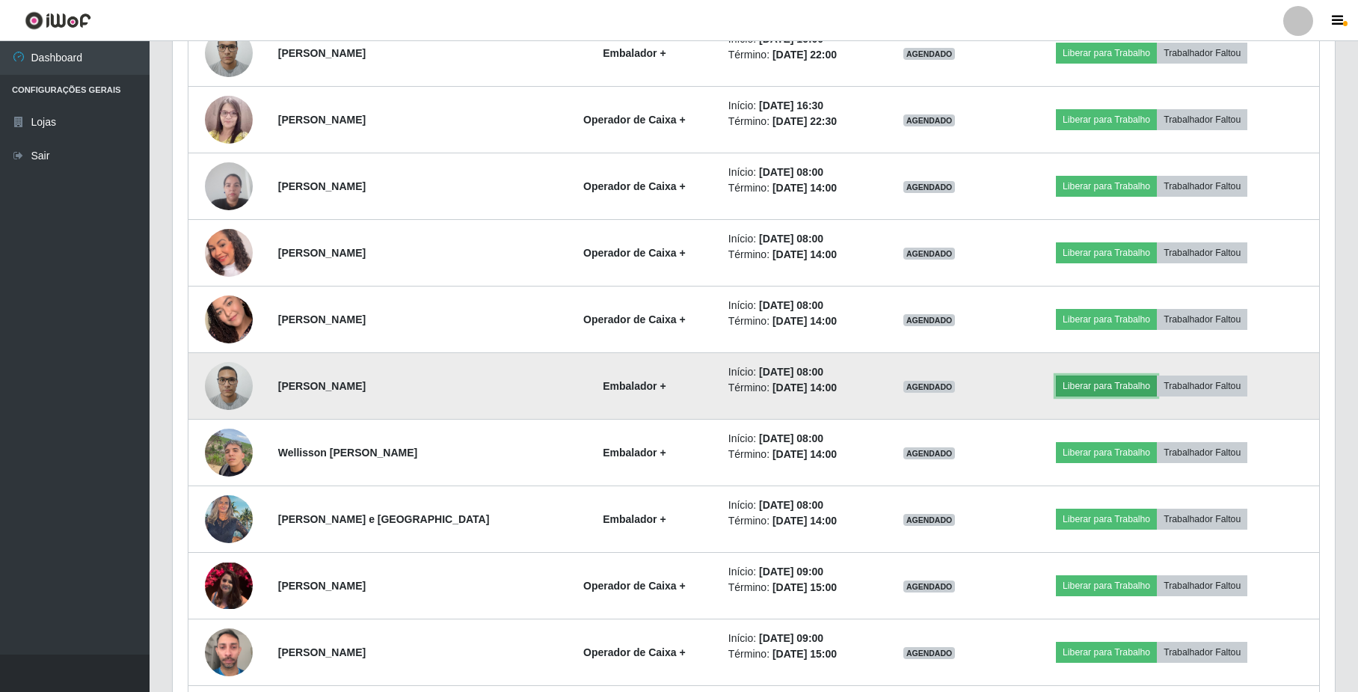
click at [1110, 381] on button "Liberar para Trabalho" at bounding box center [1106, 385] width 101 height 21
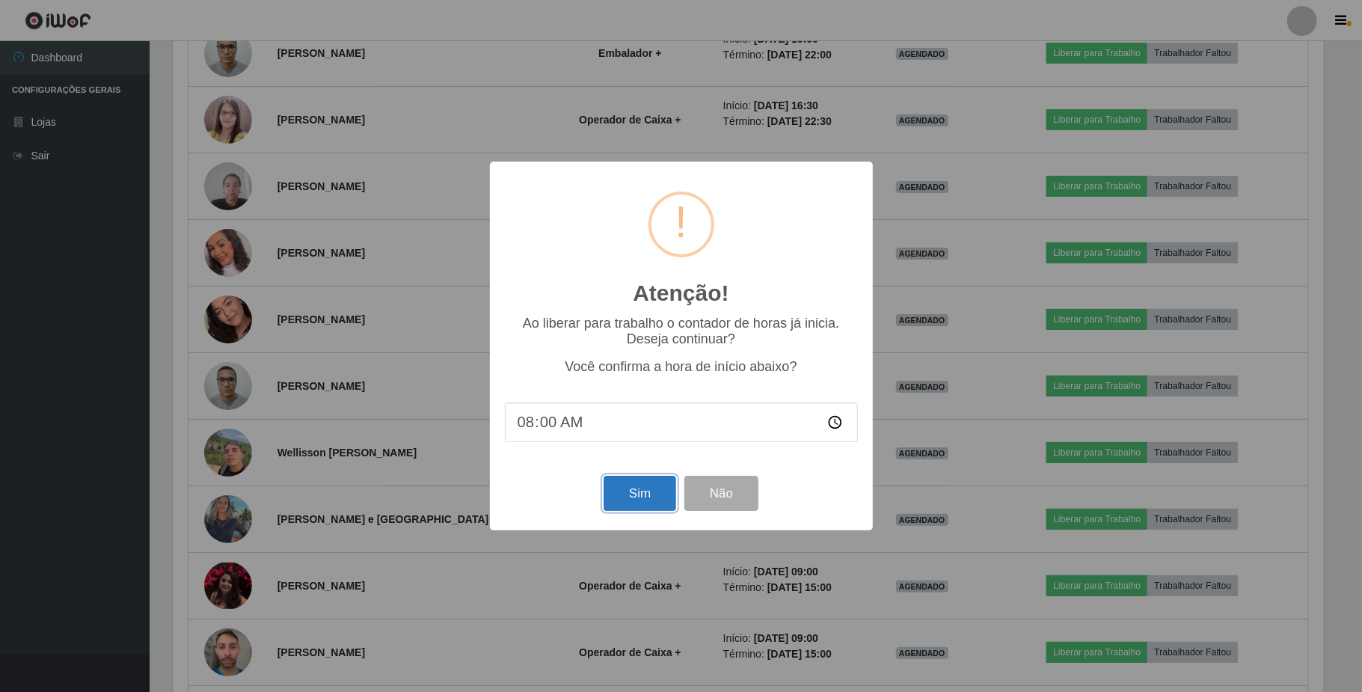
click at [641, 499] on button "Sim" at bounding box center [639, 493] width 73 height 35
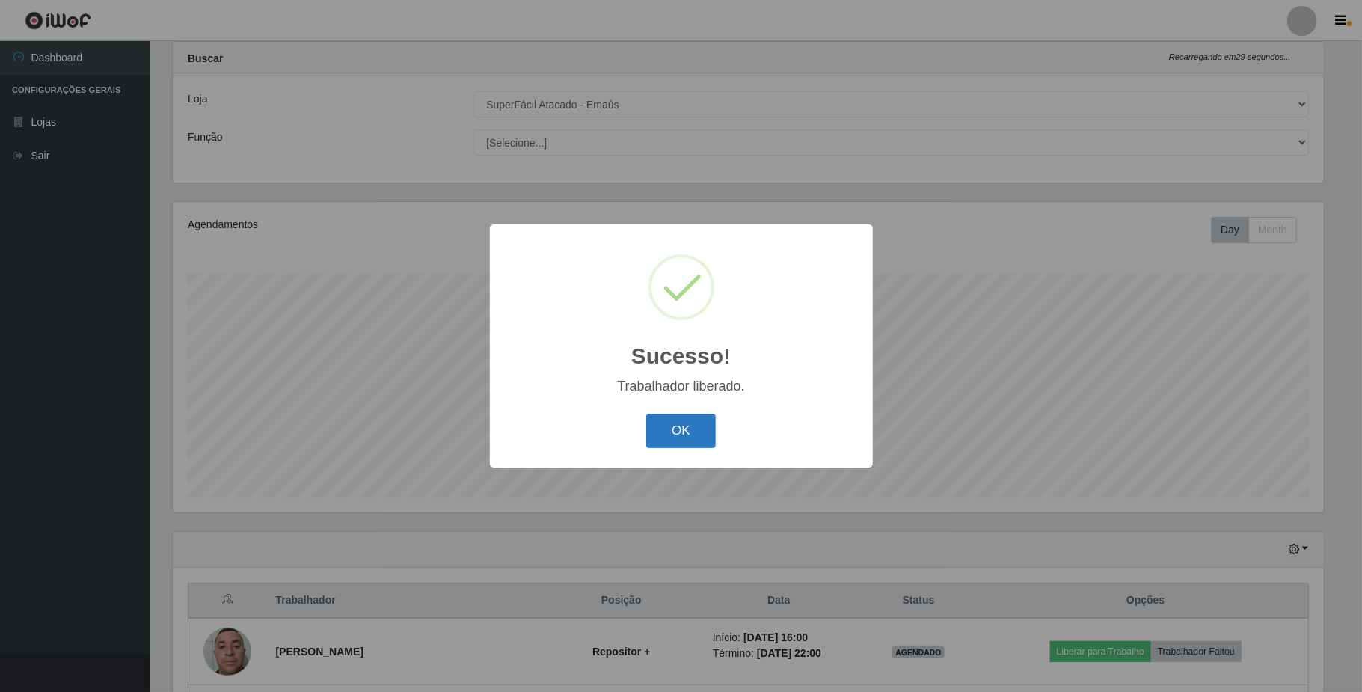
click at [695, 446] on button "OK" at bounding box center [681, 430] width 70 height 35
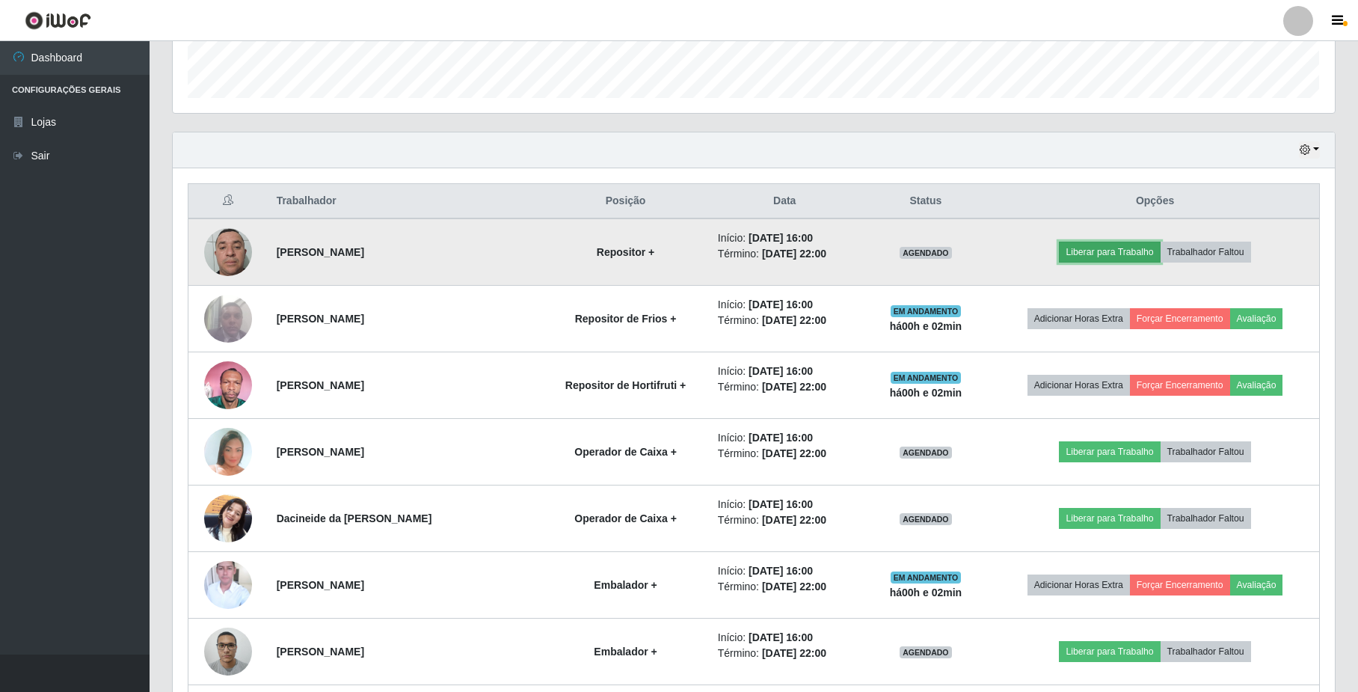
click at [1147, 255] on button "Liberar para Trabalho" at bounding box center [1109, 252] width 101 height 21
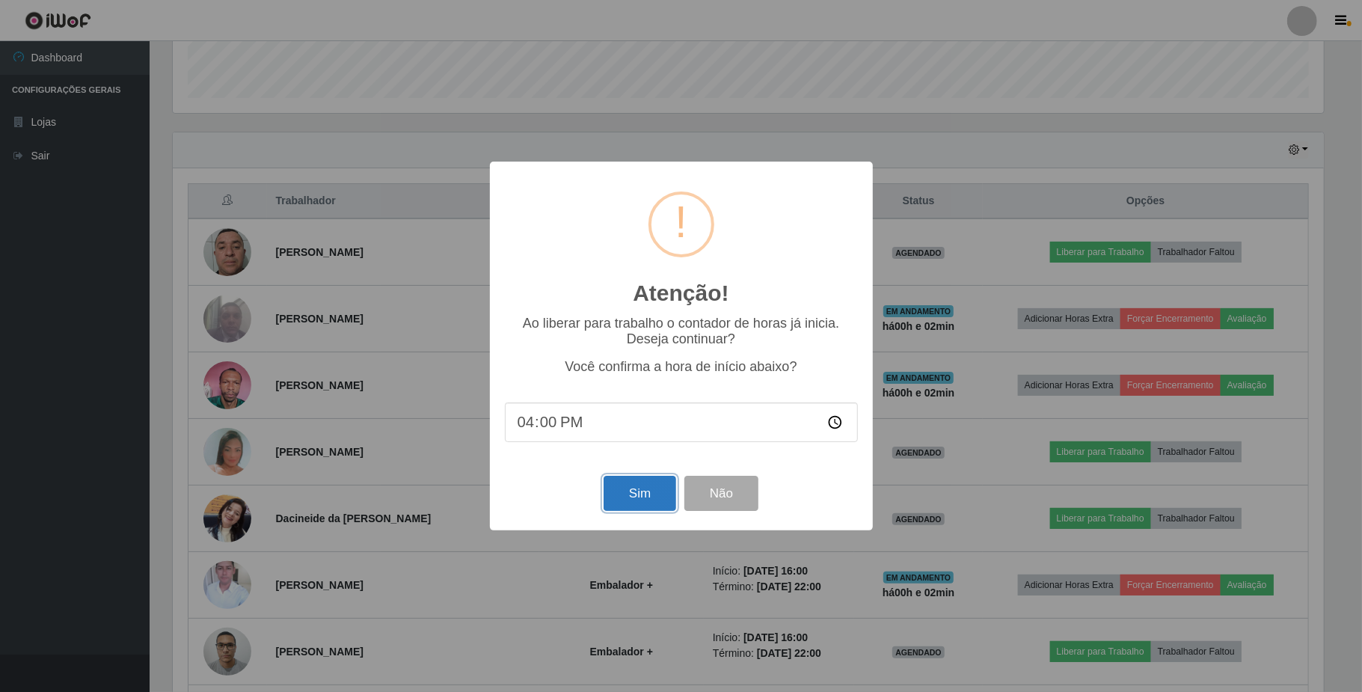
click at [619, 510] on button "Sim" at bounding box center [639, 493] width 73 height 35
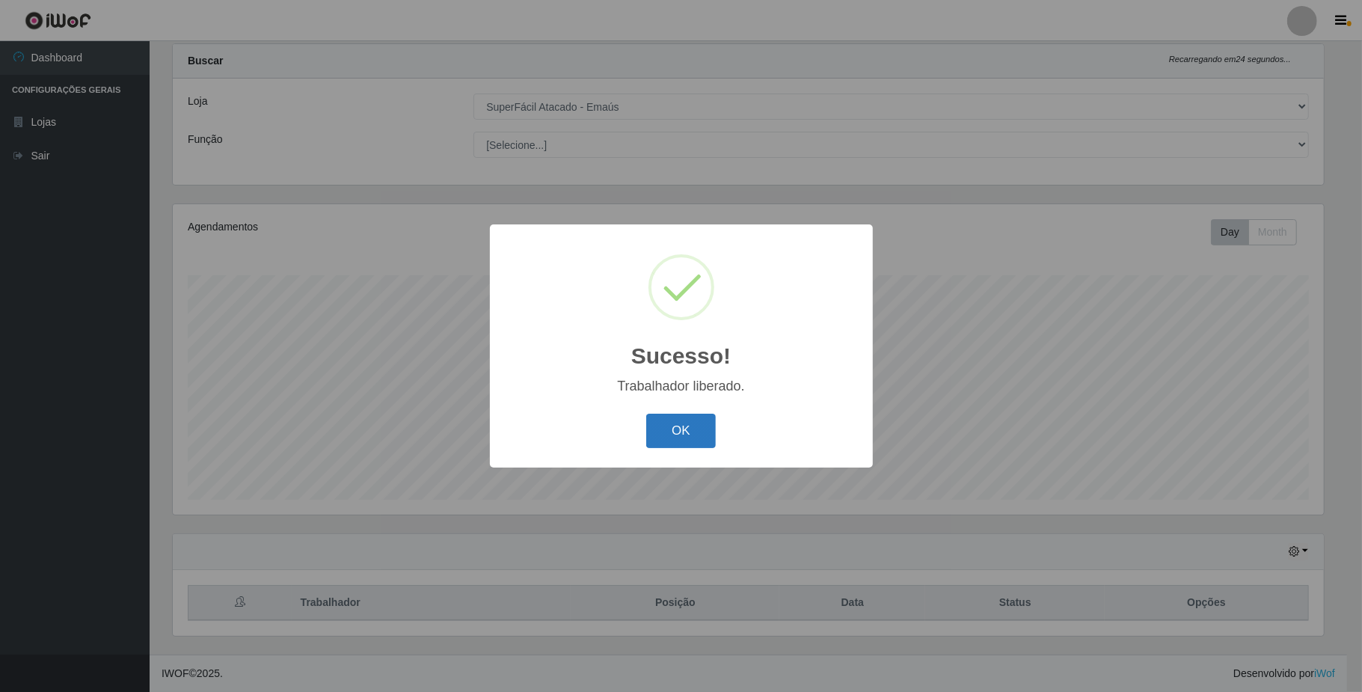
drag, startPoint x: 636, startPoint y: 428, endPoint x: 692, endPoint y: 431, distance: 56.9
click at [638, 428] on div "OK Cancel" at bounding box center [681, 430] width 353 height 43
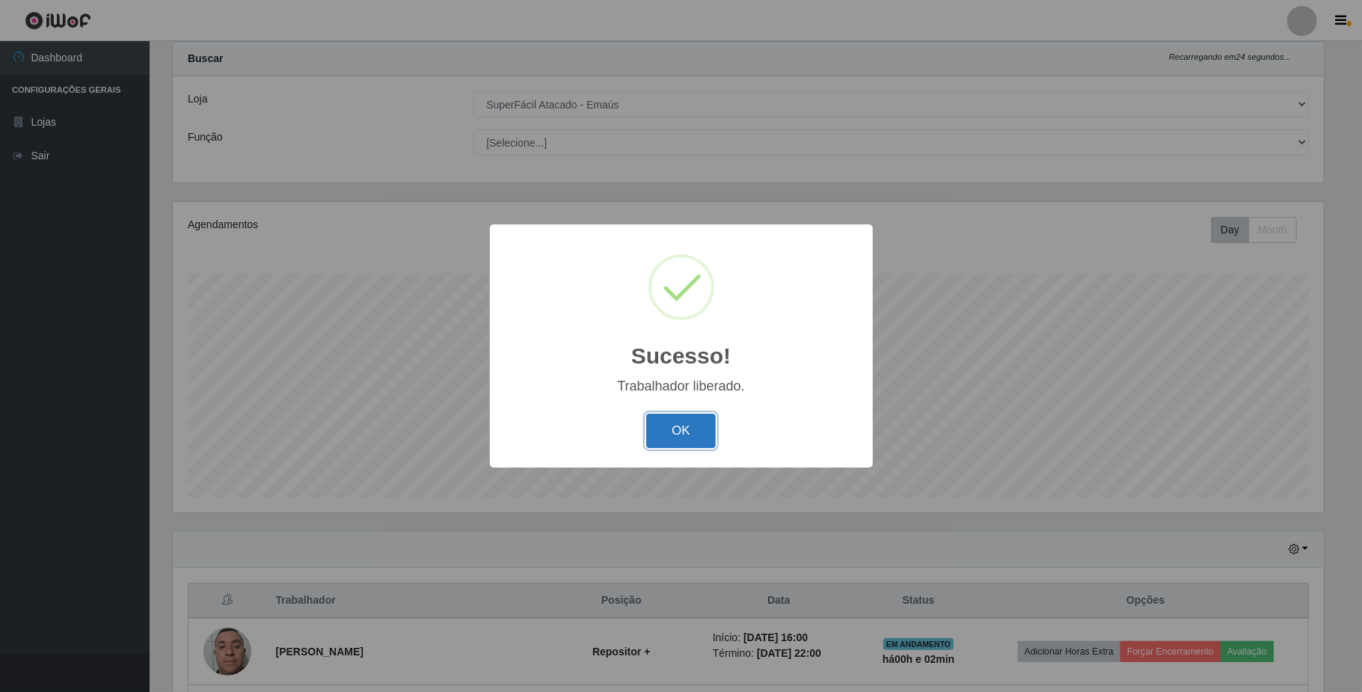
click at [700, 431] on button "OK" at bounding box center [681, 430] width 70 height 35
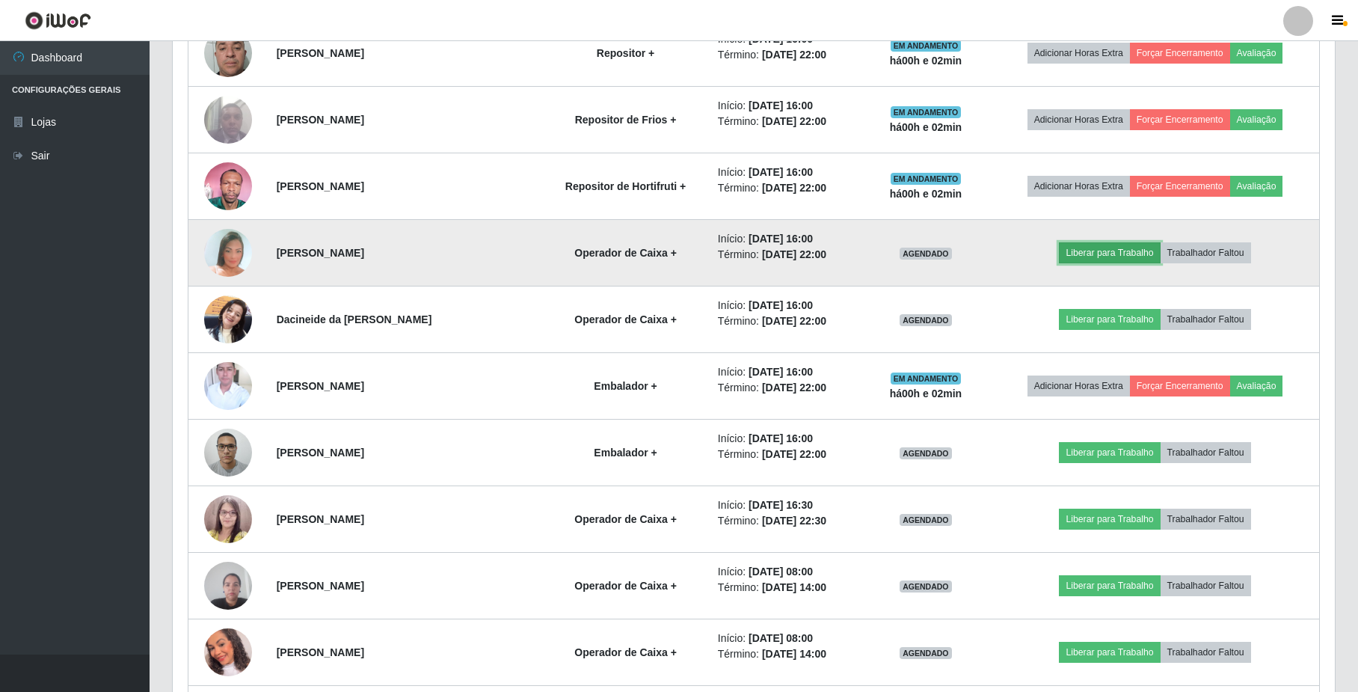
click at [1126, 255] on button "Liberar para Trabalho" at bounding box center [1109, 252] width 101 height 21
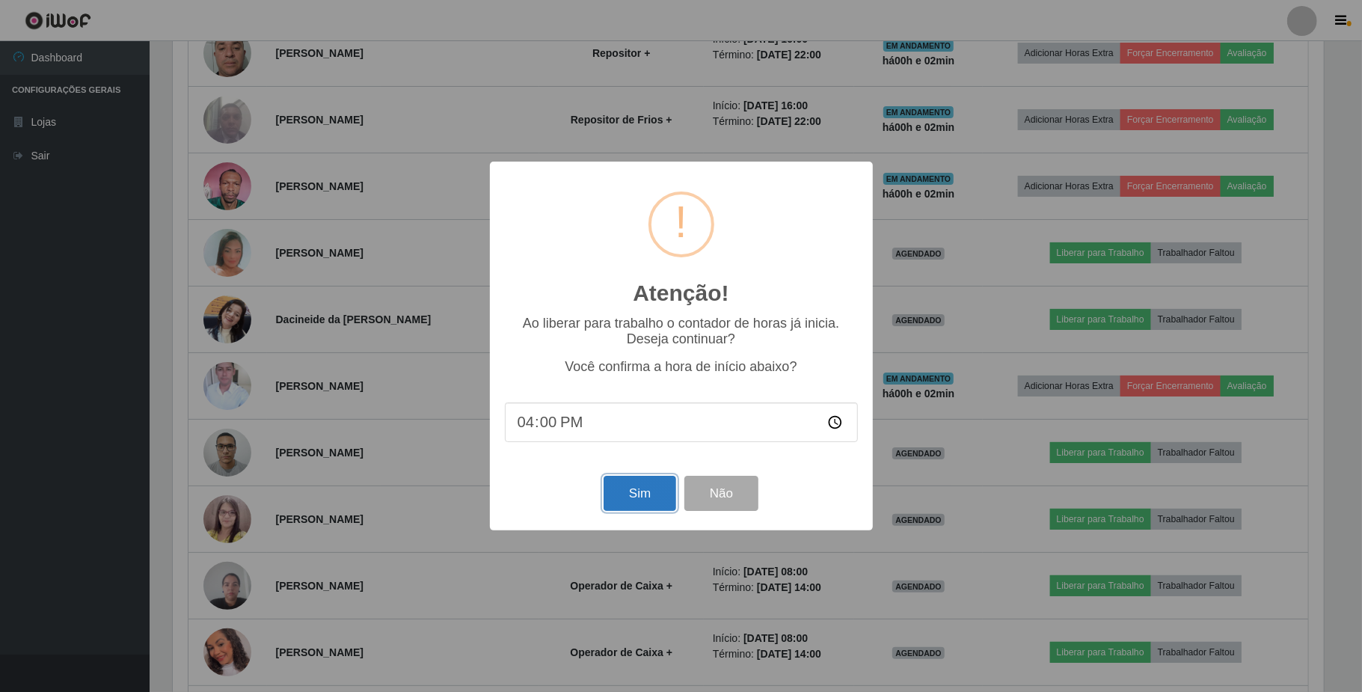
click at [655, 499] on button "Sim" at bounding box center [639, 493] width 73 height 35
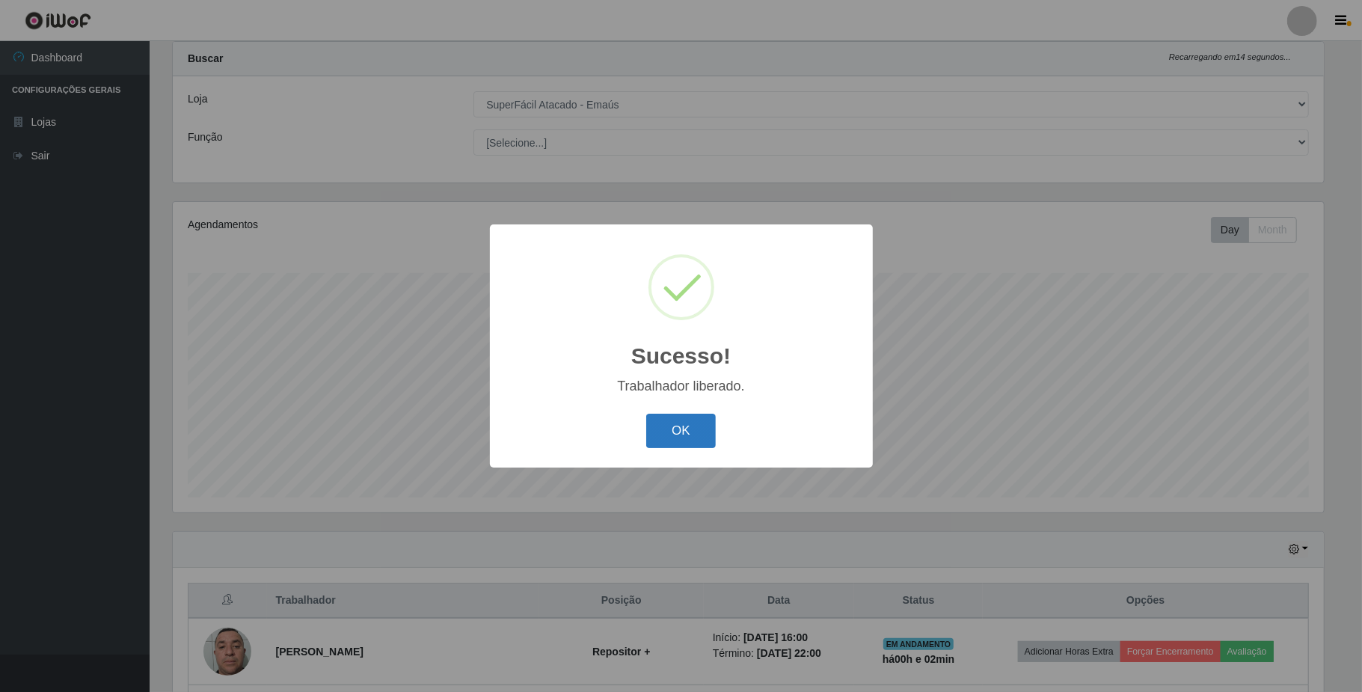
click at [694, 422] on button "OK" at bounding box center [681, 430] width 70 height 35
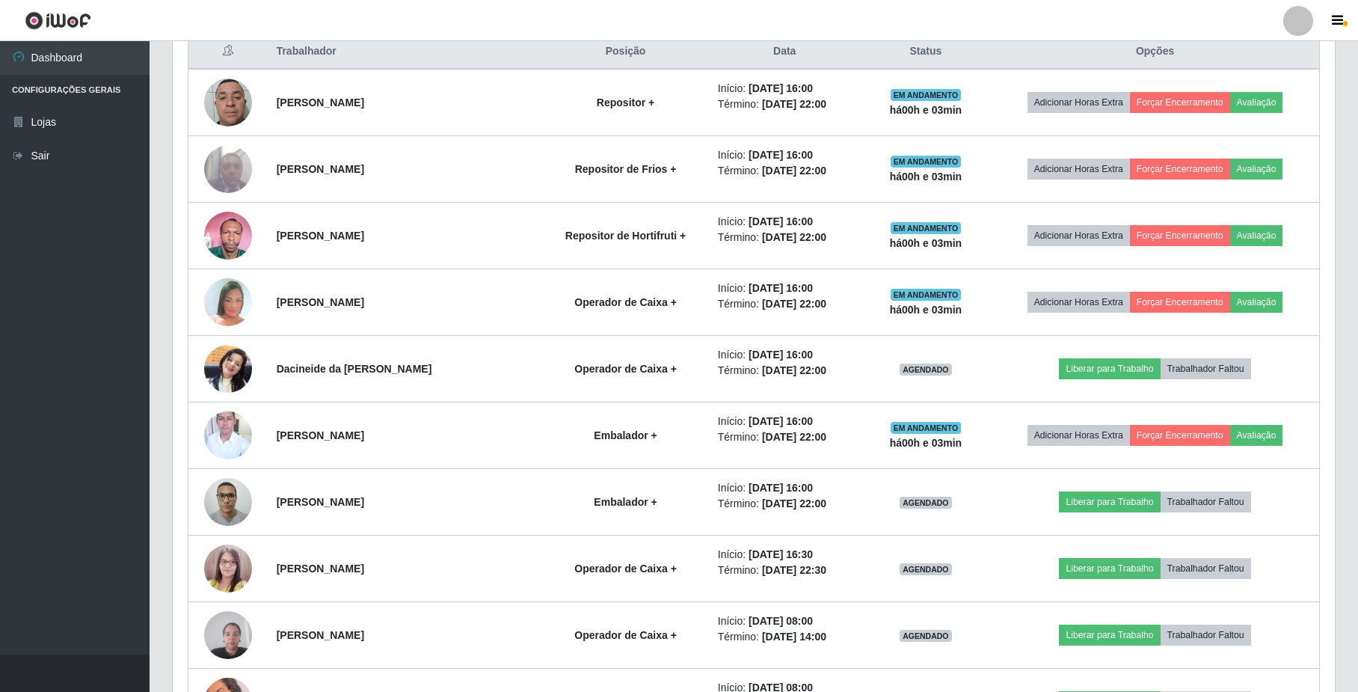
scroll to position [336, 0]
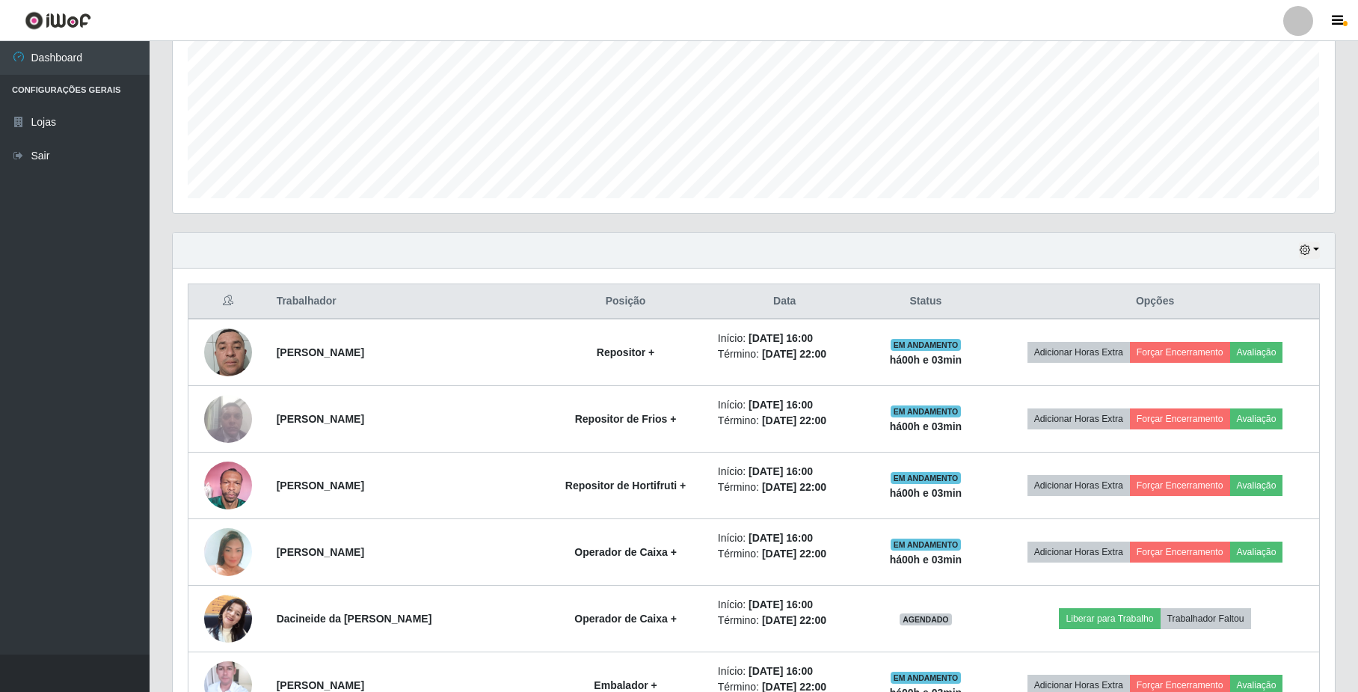
drag, startPoint x: 1296, startPoint y: 248, endPoint x: 1290, endPoint y: 253, distance: 8.1
click at [1296, 249] on div "Hoje 1 dia 3 dias 1 Semana Não encerrados" at bounding box center [754, 251] width 1162 height 36
click at [1308, 249] on icon "button" at bounding box center [1304, 249] width 10 height 10
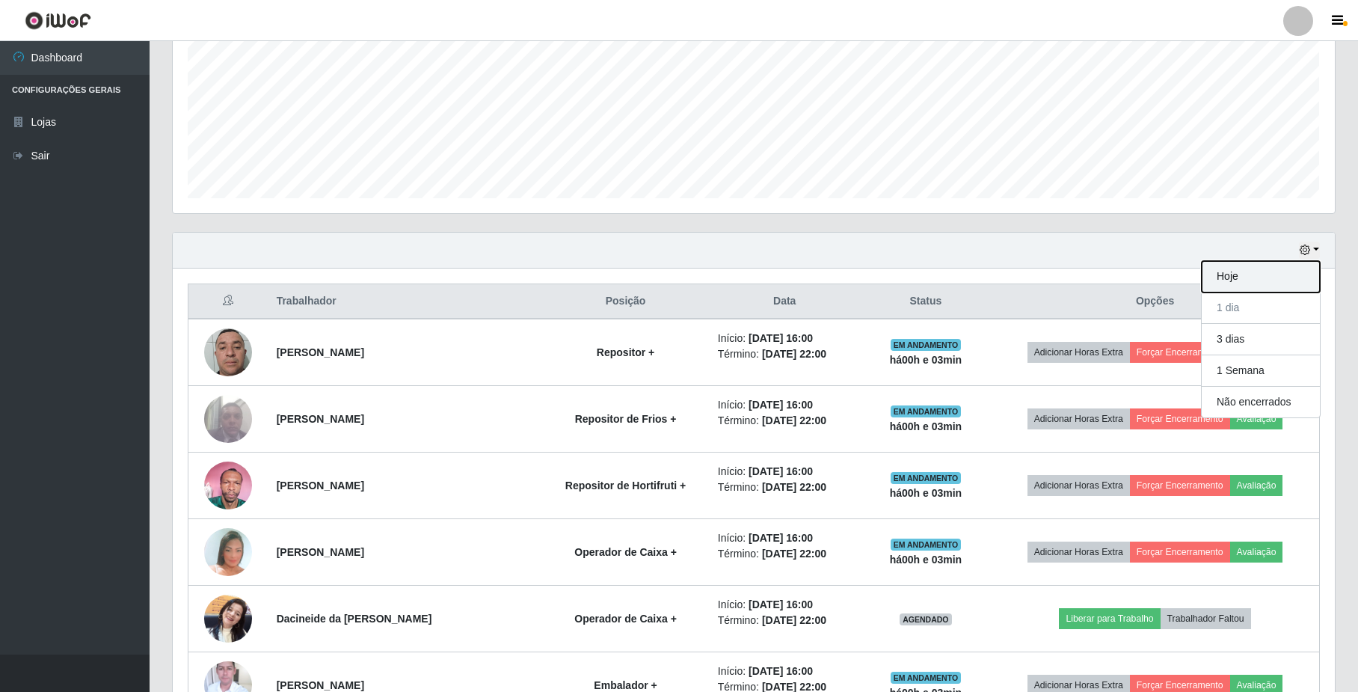
click at [1270, 279] on button "Hoje" at bounding box center [1261, 276] width 118 height 31
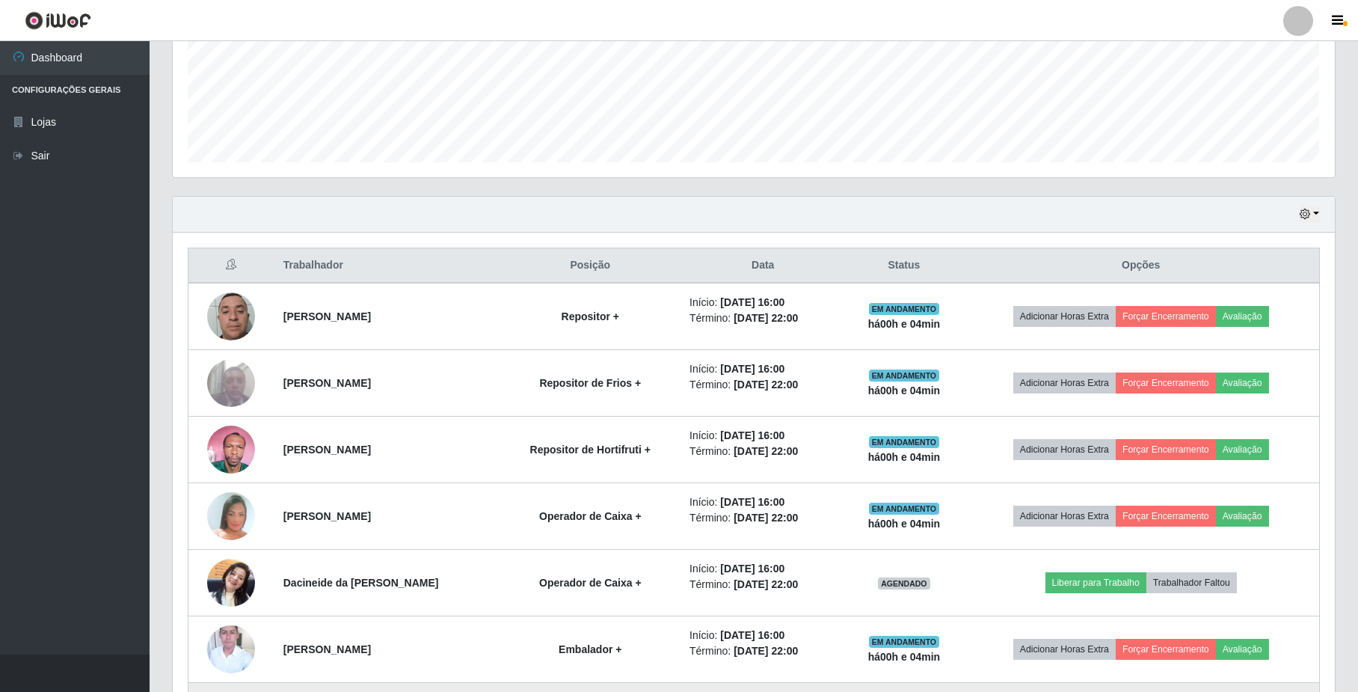
scroll to position [572, 0]
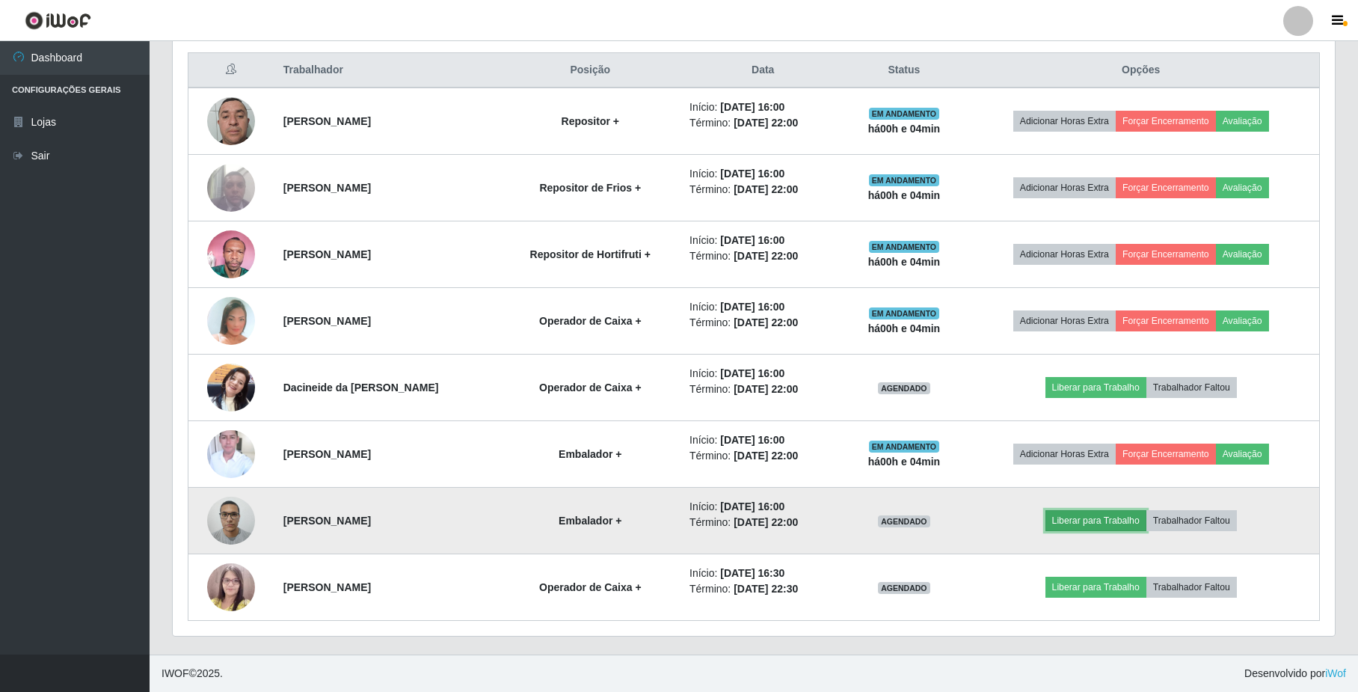
click at [1080, 512] on button "Liberar para Trabalho" at bounding box center [1095, 520] width 101 height 21
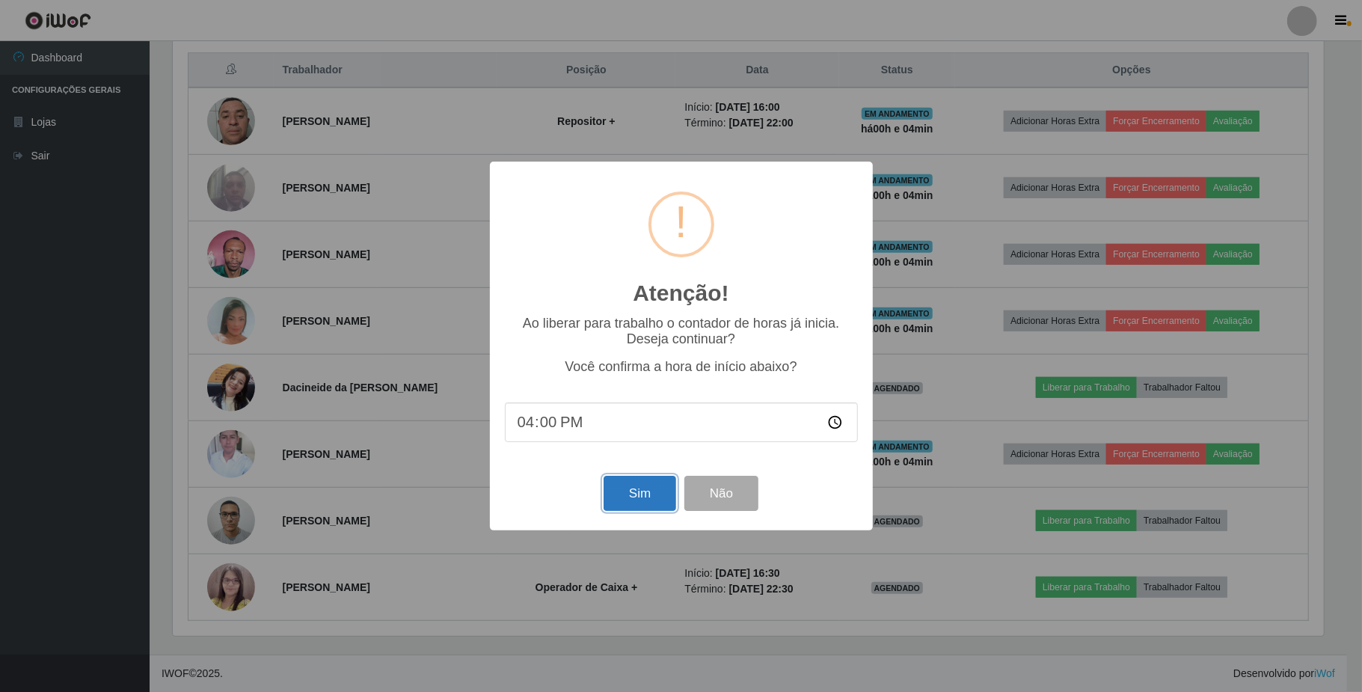
click at [637, 503] on button "Sim" at bounding box center [639, 493] width 73 height 35
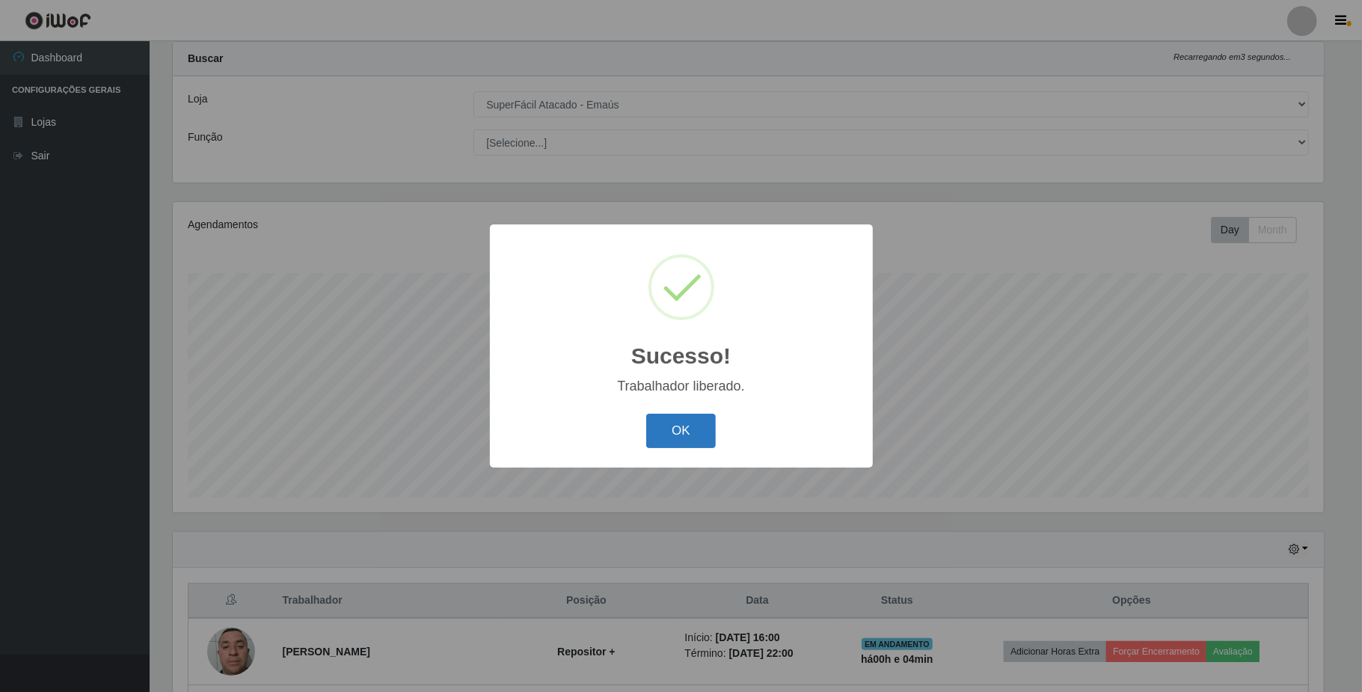
click at [704, 431] on button "OK" at bounding box center [681, 430] width 70 height 35
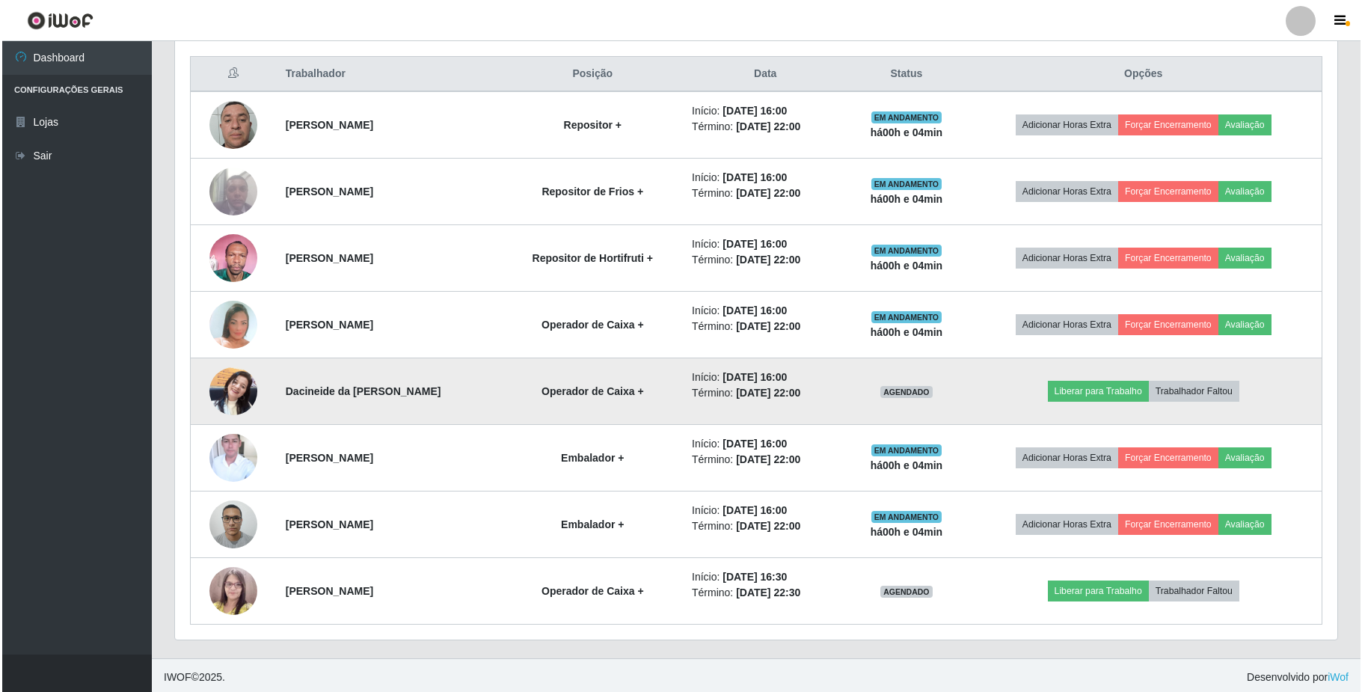
scroll to position [572, 0]
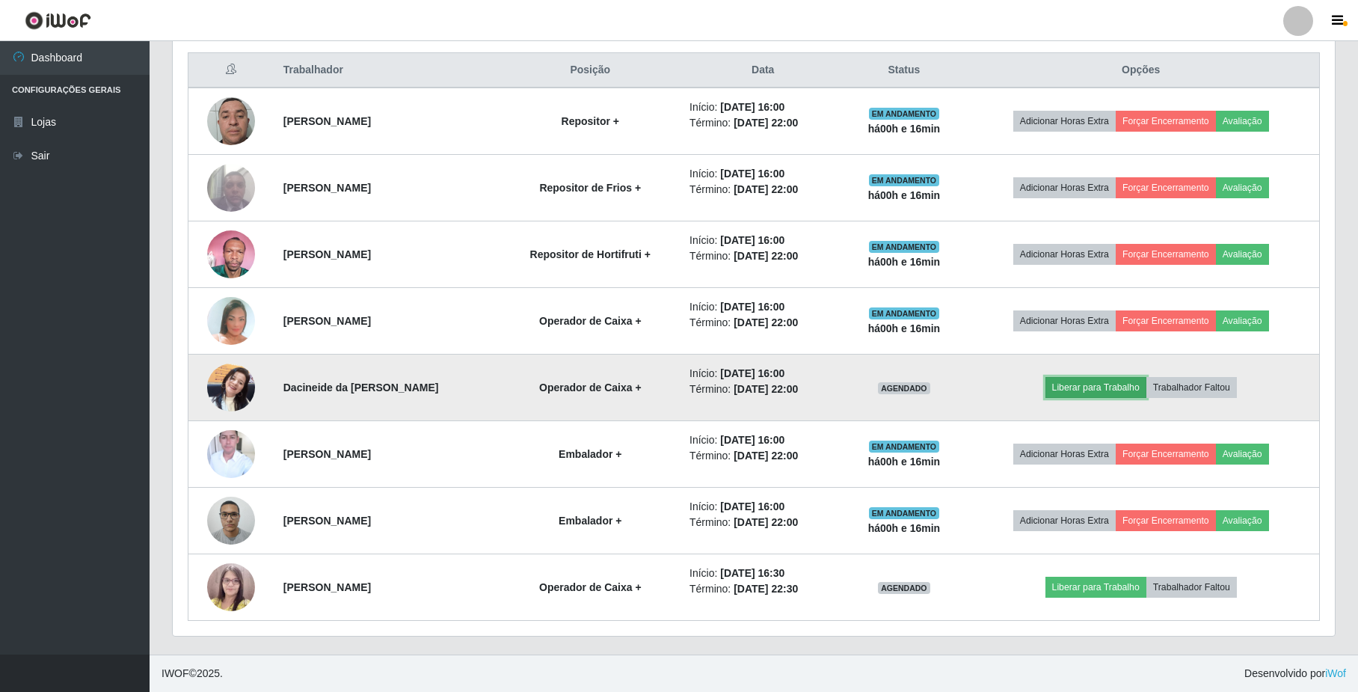
click at [1128, 380] on button "Liberar para Trabalho" at bounding box center [1095, 387] width 101 height 21
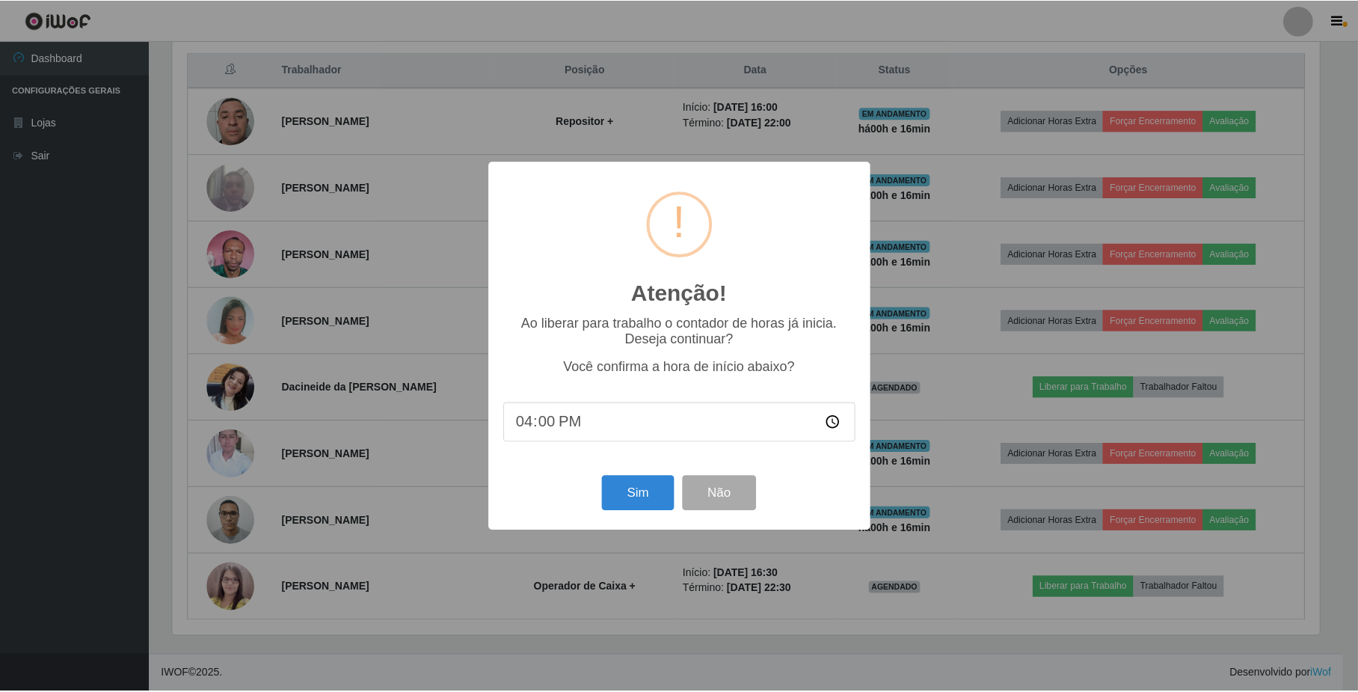
scroll to position [311, 1150]
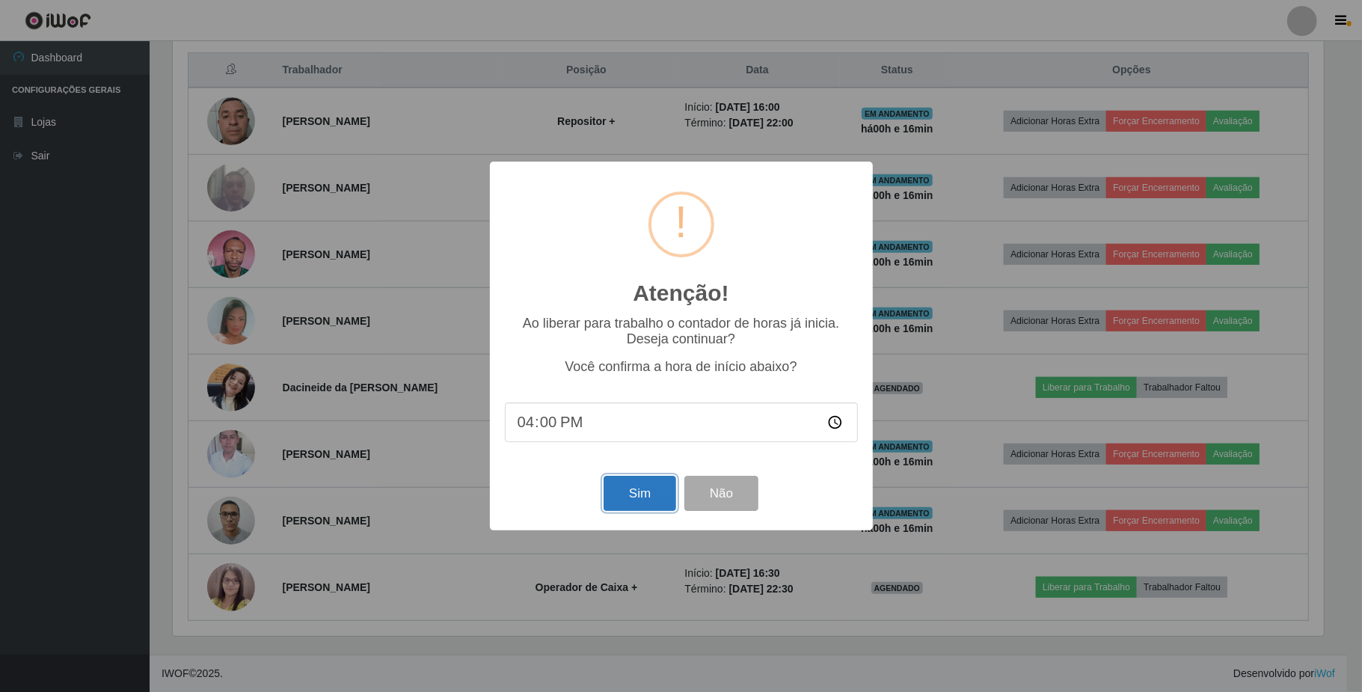
click at [624, 489] on button "Sim" at bounding box center [639, 493] width 73 height 35
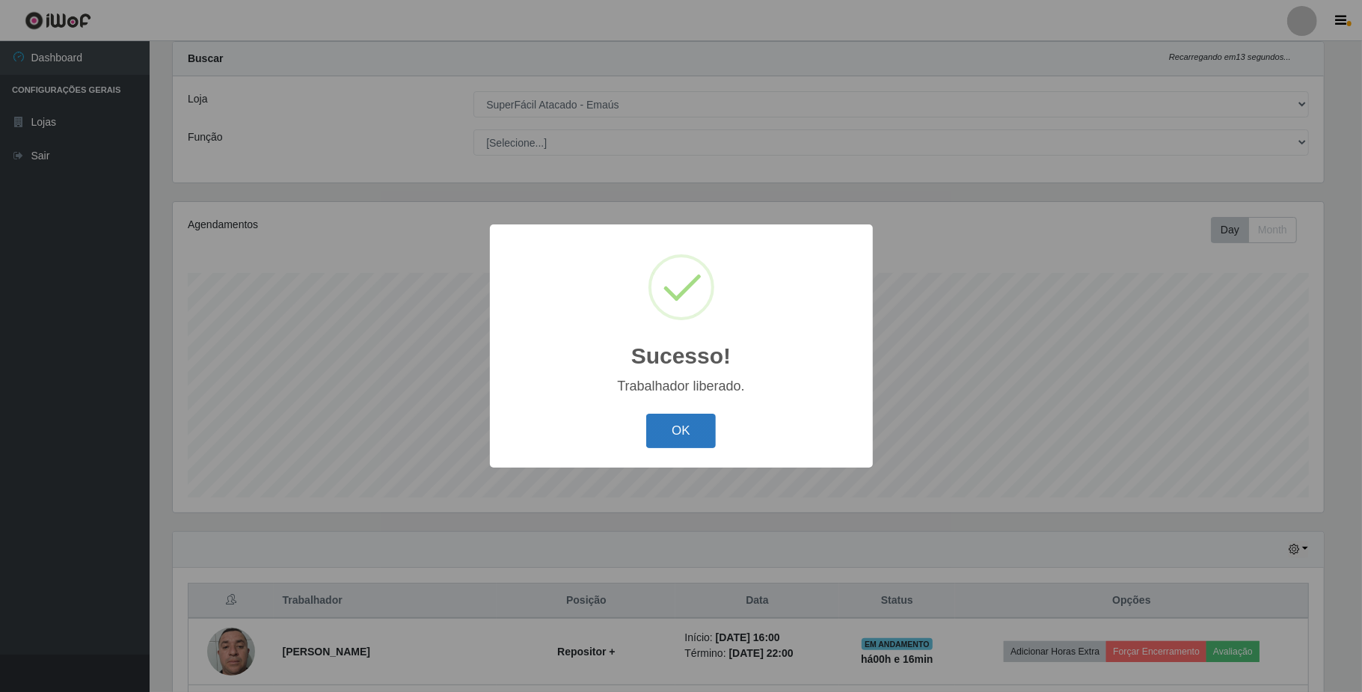
click at [677, 431] on button "OK" at bounding box center [681, 430] width 70 height 35
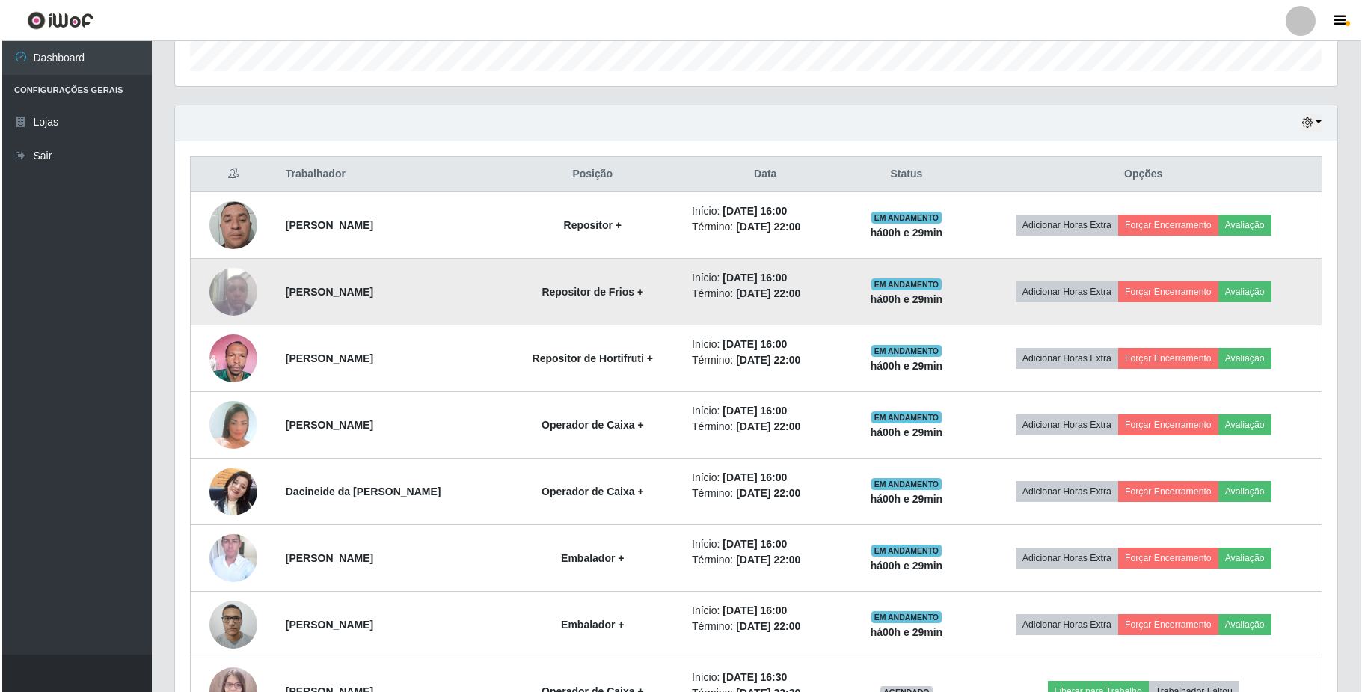
scroll to position [572, 0]
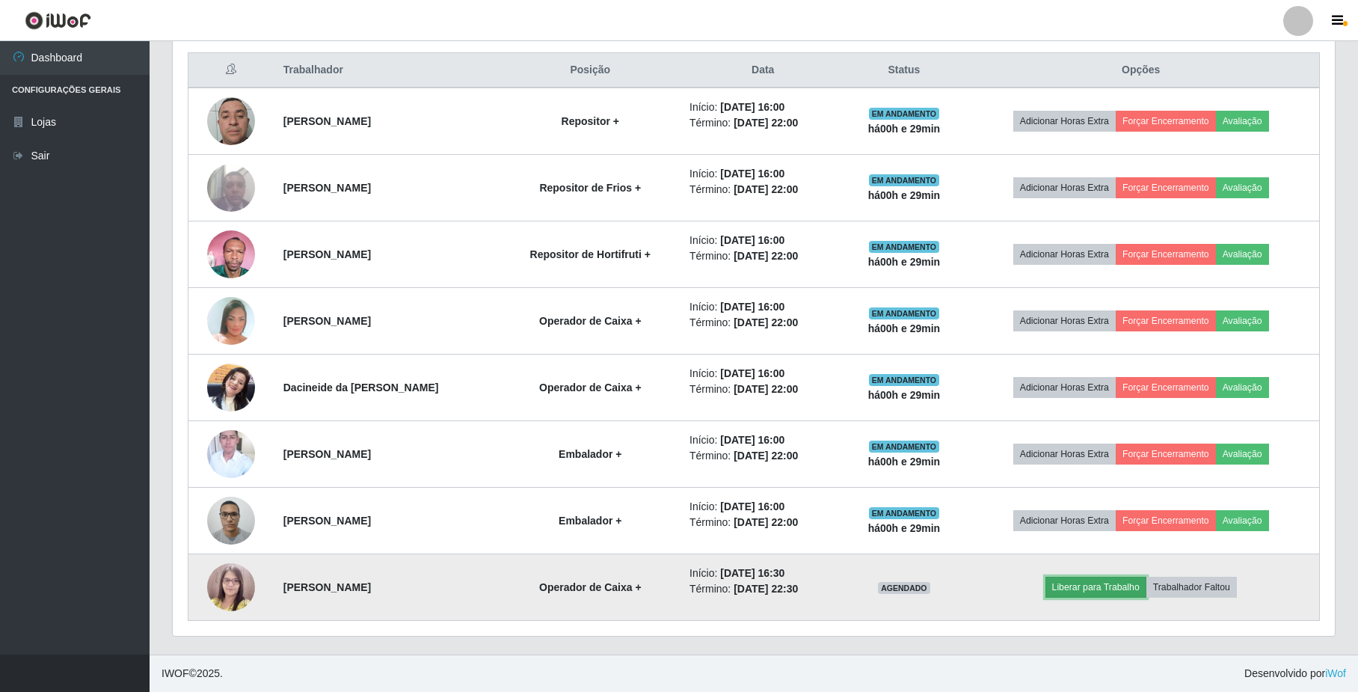
click at [1063, 592] on button "Liberar para Trabalho" at bounding box center [1095, 586] width 101 height 21
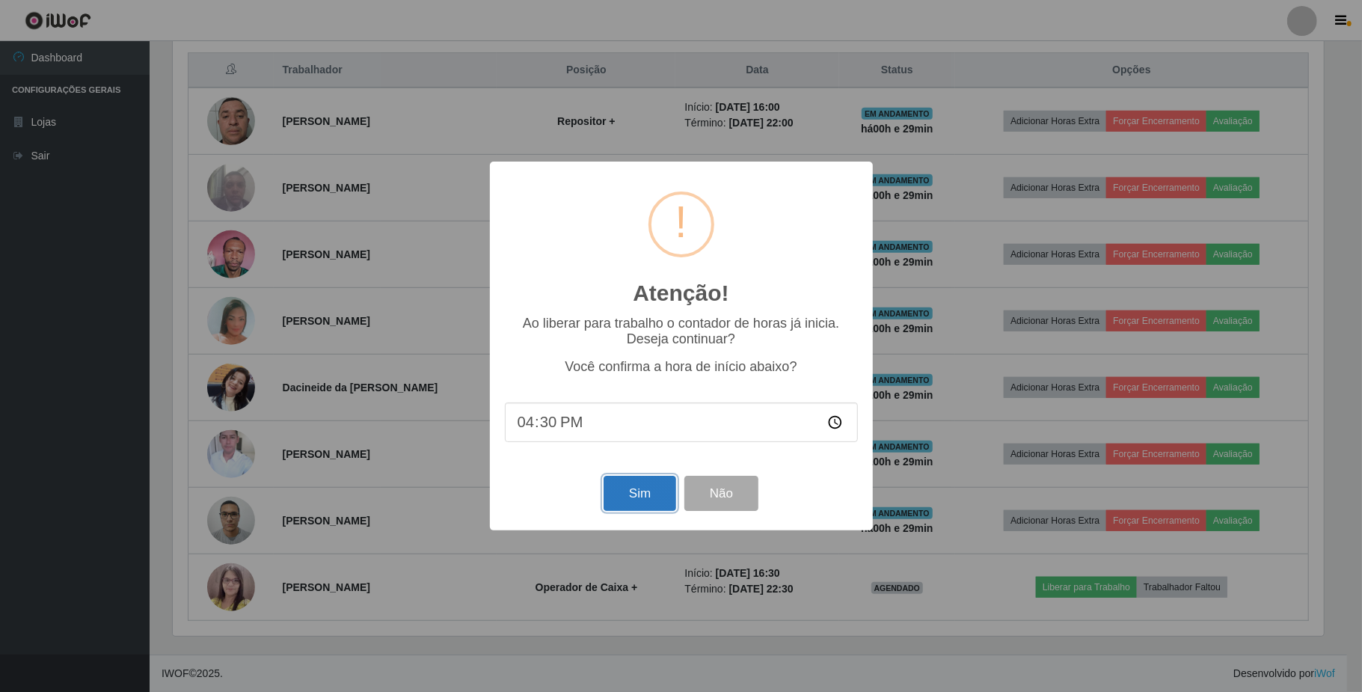
click at [640, 487] on button "Sim" at bounding box center [639, 493] width 73 height 35
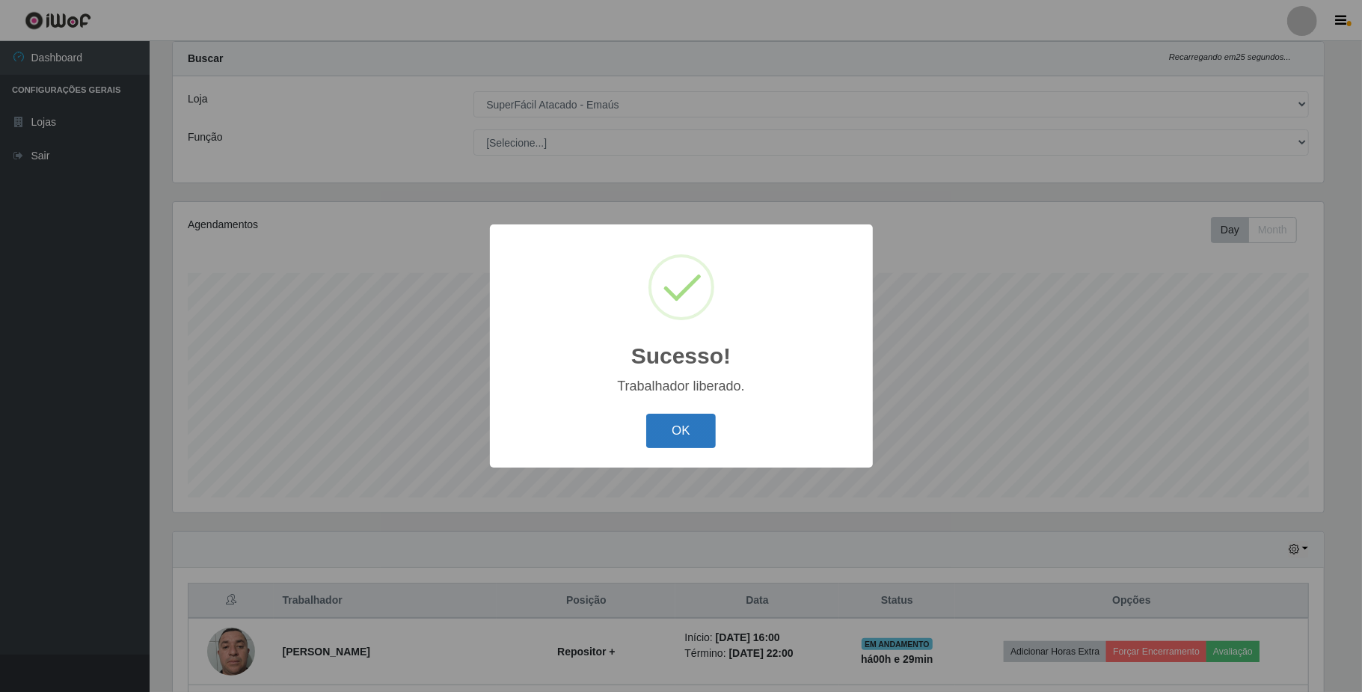
click at [677, 438] on button "OK" at bounding box center [681, 430] width 70 height 35
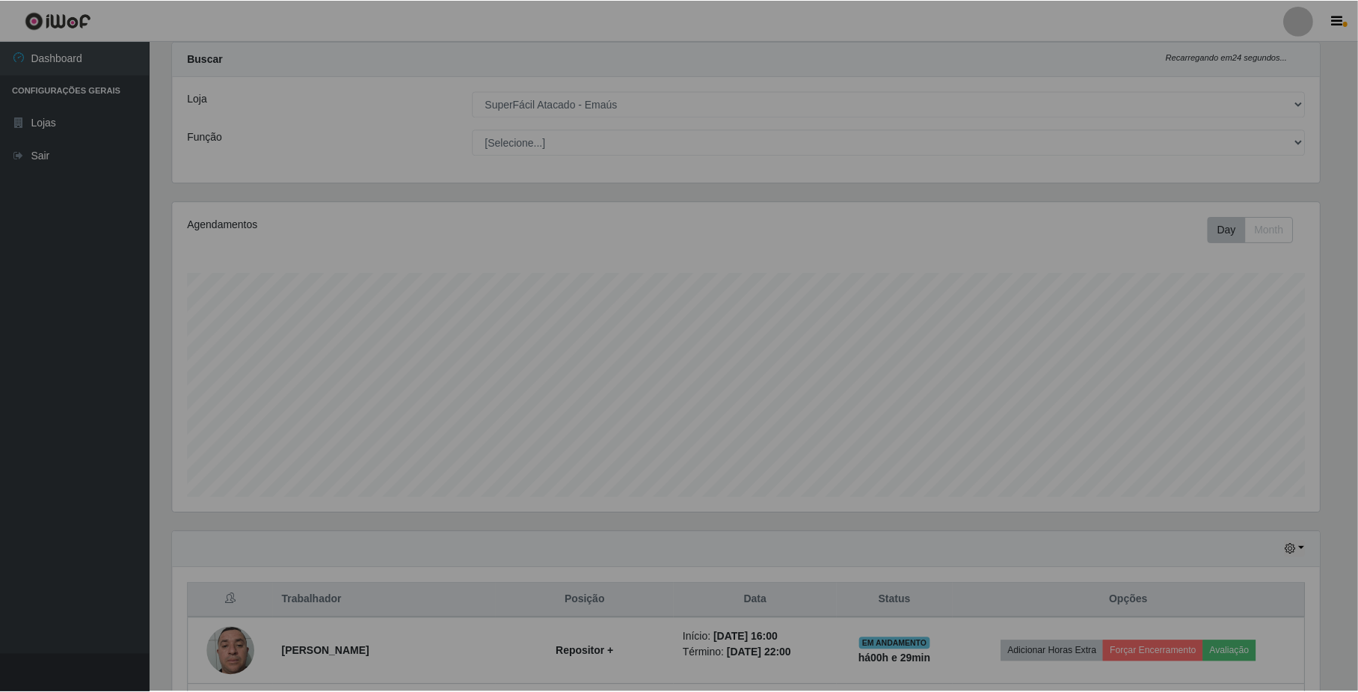
scroll to position [311, 1161]
